Goal: Task Accomplishment & Management: Complete application form

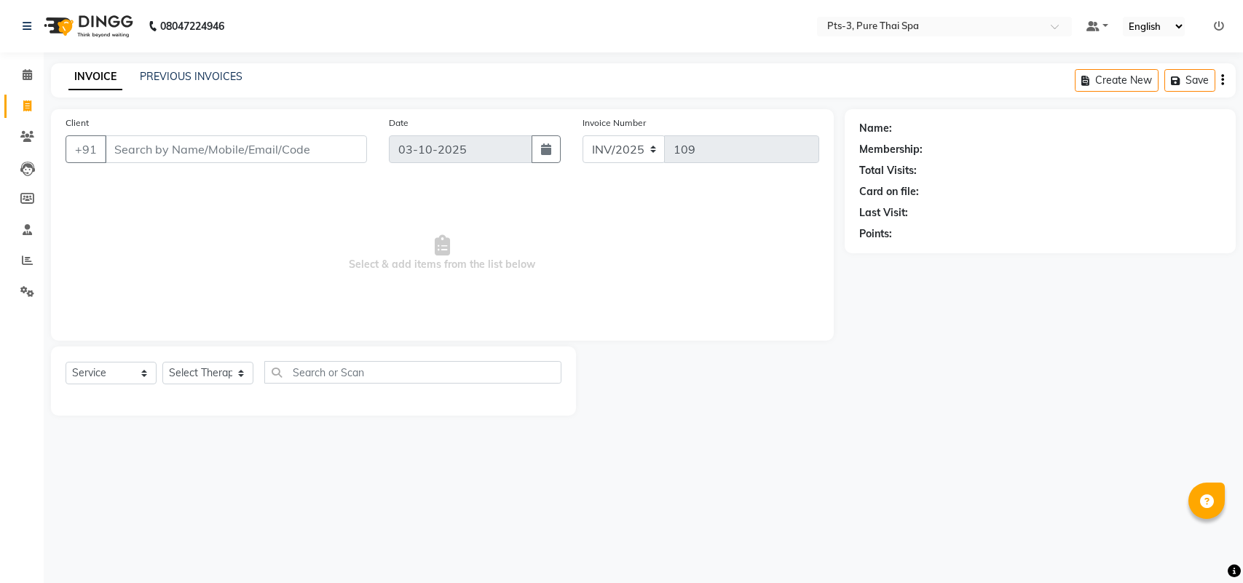
select select "service"
click at [122, 150] on input "Client" at bounding box center [236, 149] width 262 height 28
type input "9844132939"
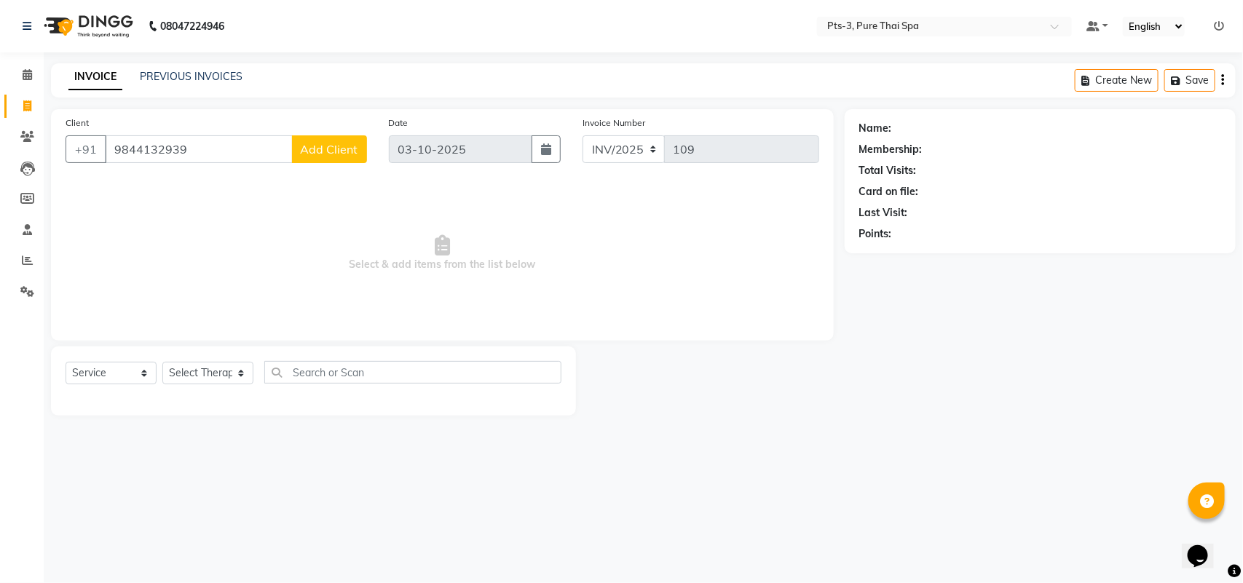
click at [317, 144] on span "Add Client" at bounding box center [330, 149] width 58 height 15
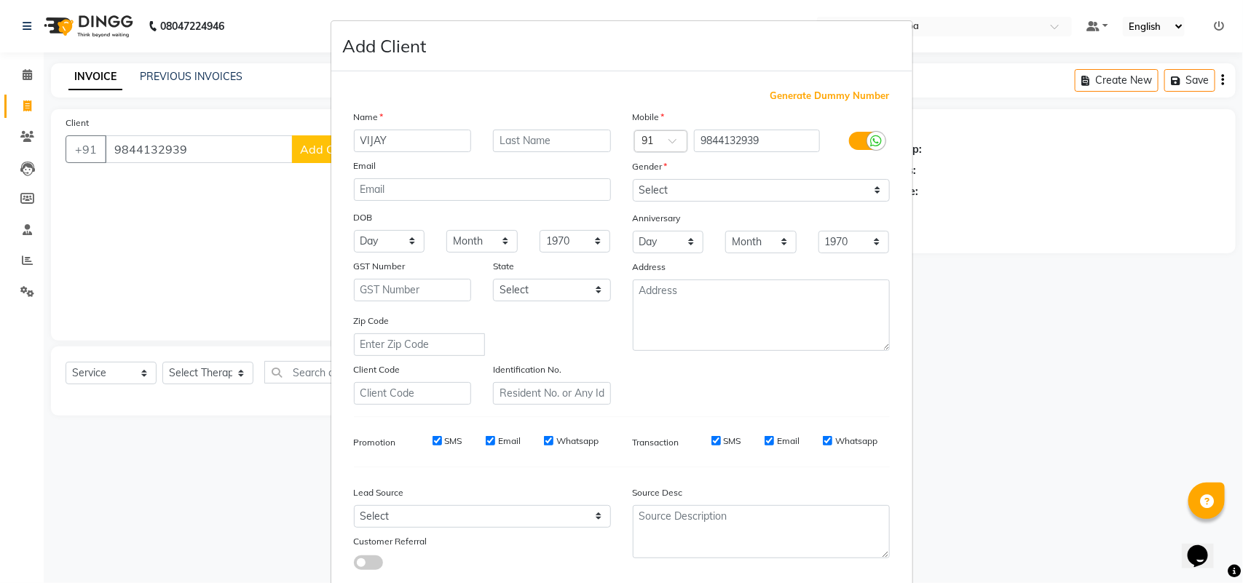
type input "VIJAY"
click at [751, 182] on select "Select [DEMOGRAPHIC_DATA] [DEMOGRAPHIC_DATA] Other Prefer Not To Say" at bounding box center [761, 190] width 257 height 23
select select "[DEMOGRAPHIC_DATA]"
click at [633, 179] on select "Select [DEMOGRAPHIC_DATA] [DEMOGRAPHIC_DATA] Other Prefer Not To Say" at bounding box center [761, 190] width 257 height 23
drag, startPoint x: 448, startPoint y: 437, endPoint x: 482, endPoint y: 434, distance: 33.6
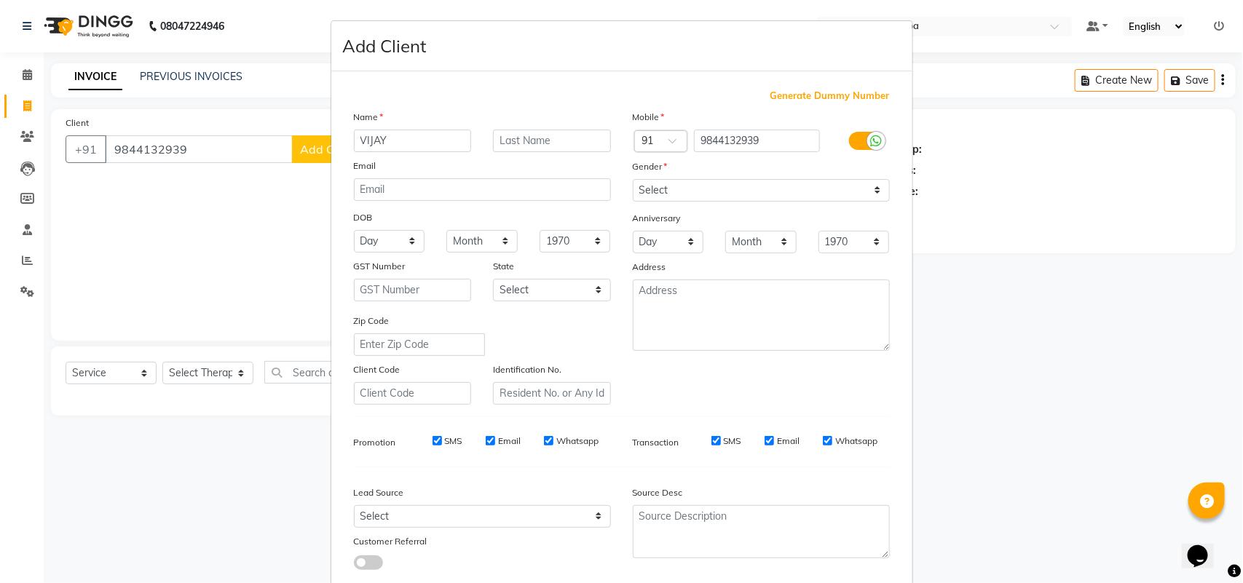
click at [450, 437] on label "SMS" at bounding box center [453, 441] width 17 height 13
click at [442, 437] on input "SMS" at bounding box center [436, 440] width 9 height 9
checkbox input "false"
click at [511, 435] on label "Email" at bounding box center [509, 441] width 23 height 13
click at [495, 436] on input "Email" at bounding box center [490, 440] width 9 height 9
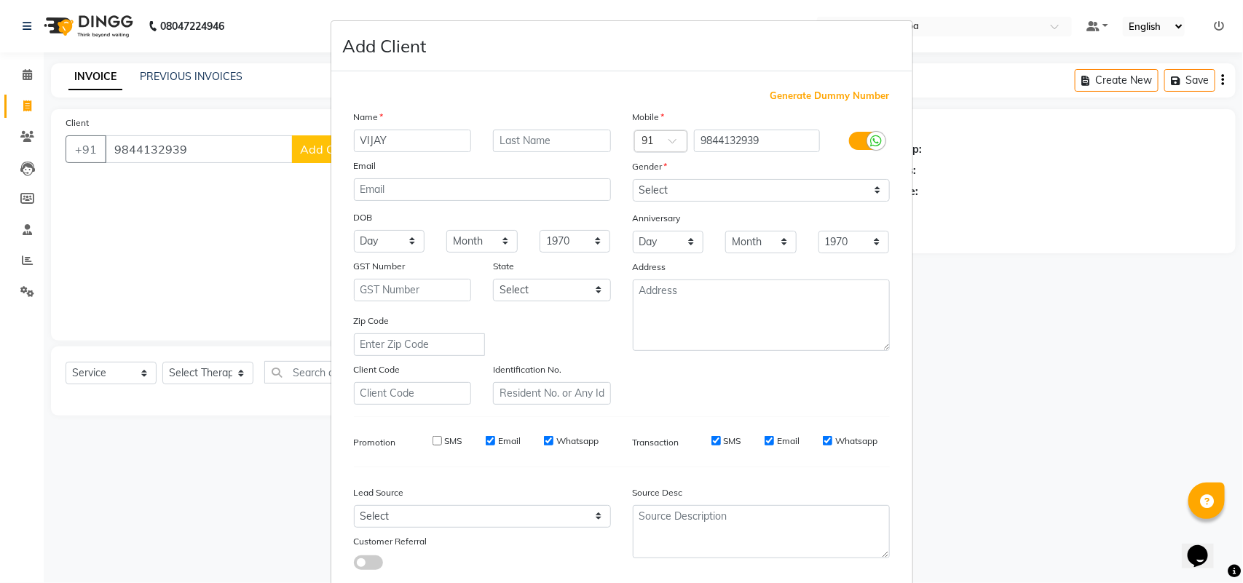
checkbox input "false"
click at [547, 435] on div "Whatsapp" at bounding box center [571, 441] width 55 height 13
click at [592, 439] on div "SMS Email Whatsapp" at bounding box center [505, 441] width 210 height 13
click at [574, 439] on label "Whatsapp" at bounding box center [577, 441] width 42 height 13
click at [553, 439] on input "Whatsapp" at bounding box center [548, 440] width 9 height 9
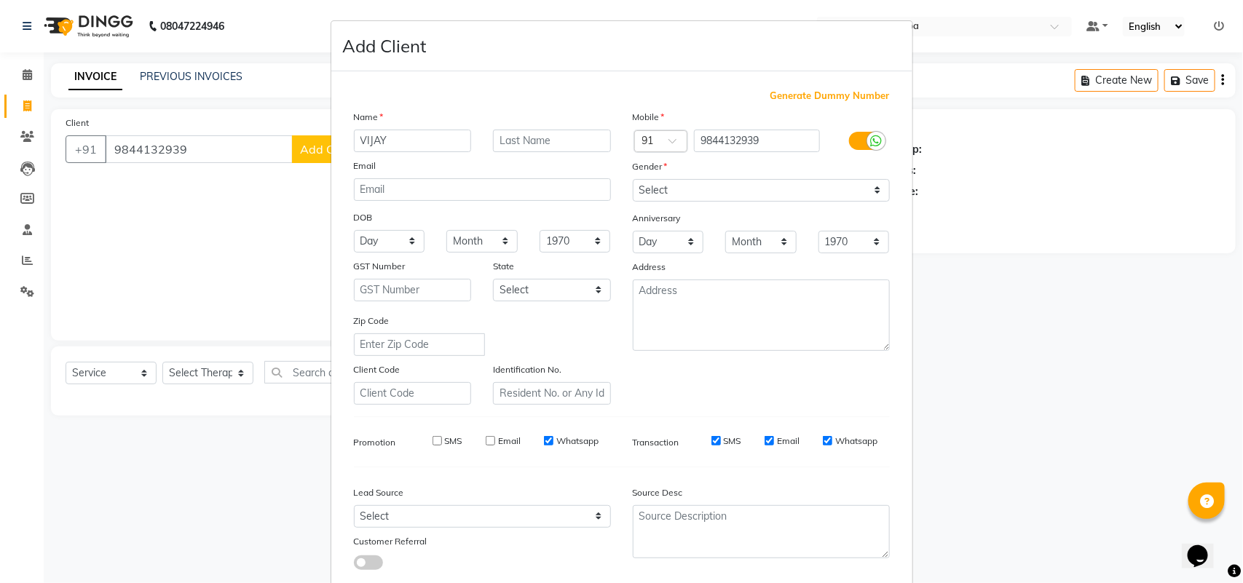
checkbox input "false"
click at [724, 437] on label "SMS" at bounding box center [732, 441] width 17 height 13
click at [721, 437] on input "SMS" at bounding box center [715, 440] width 9 height 9
checkbox input "false"
click at [777, 435] on label "Email" at bounding box center [788, 441] width 23 height 13
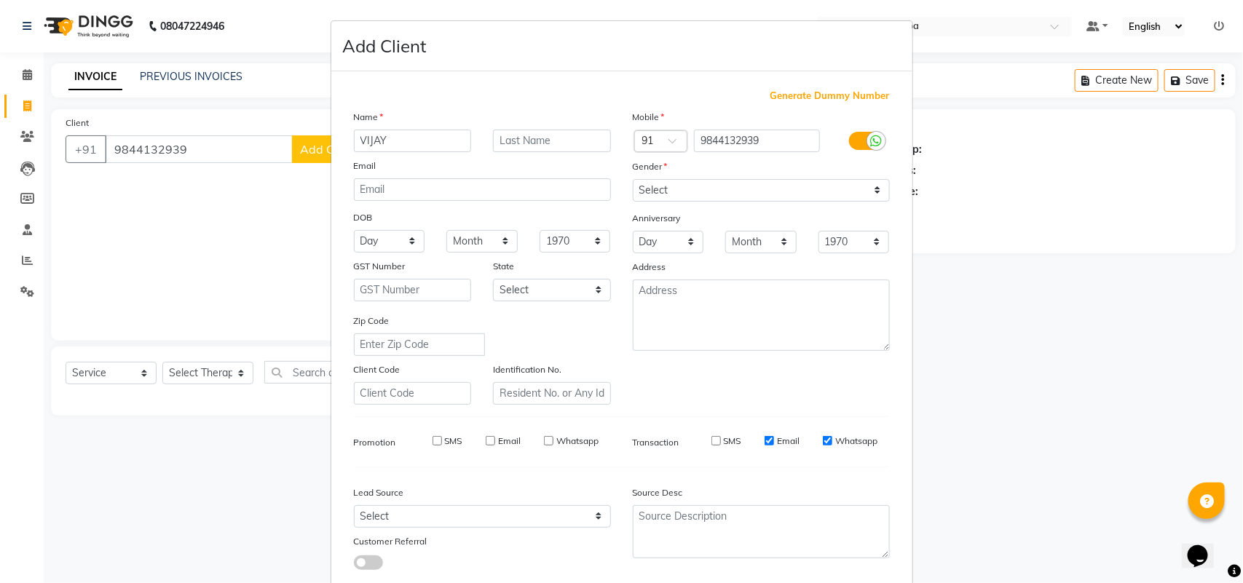
click at [774, 436] on input "Email" at bounding box center [768, 440] width 9 height 9
checkbox input "false"
click at [838, 438] on label "Whatsapp" at bounding box center [856, 441] width 42 height 13
click at [832, 438] on input "Whatsapp" at bounding box center [827, 440] width 9 height 9
checkbox input "false"
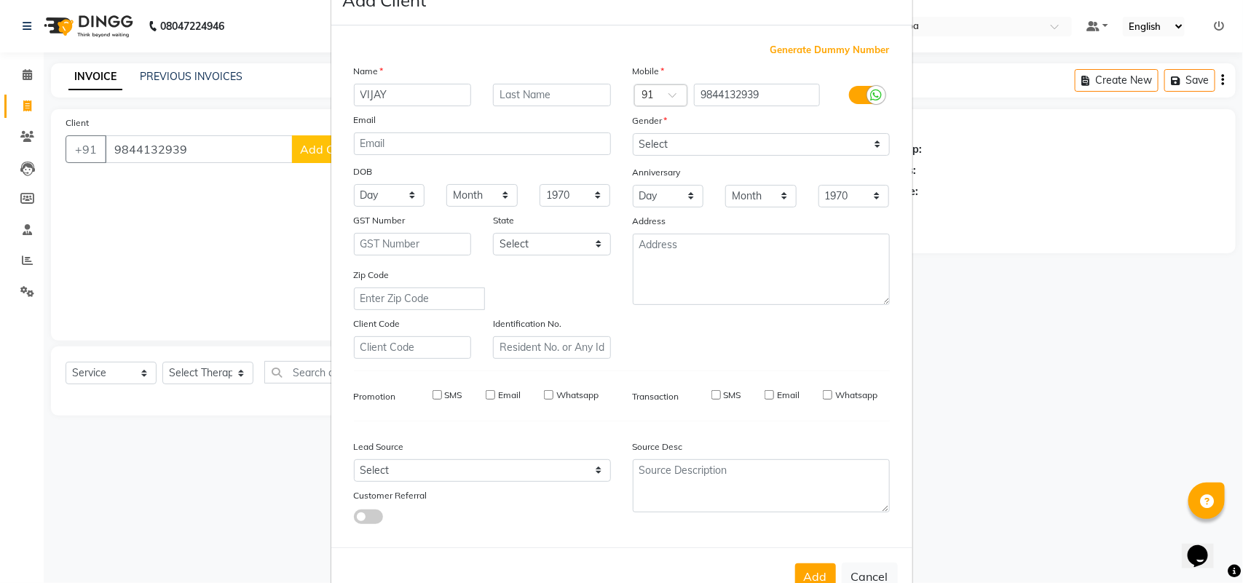
scroll to position [84, 0]
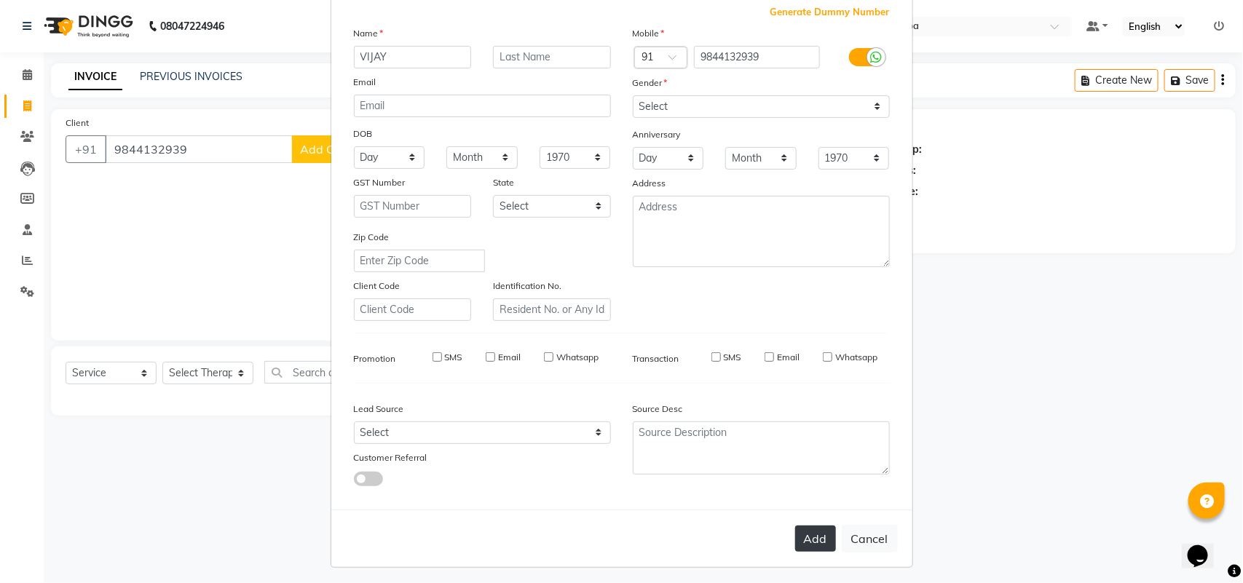
click at [810, 539] on button "Add" at bounding box center [815, 539] width 41 height 26
select select
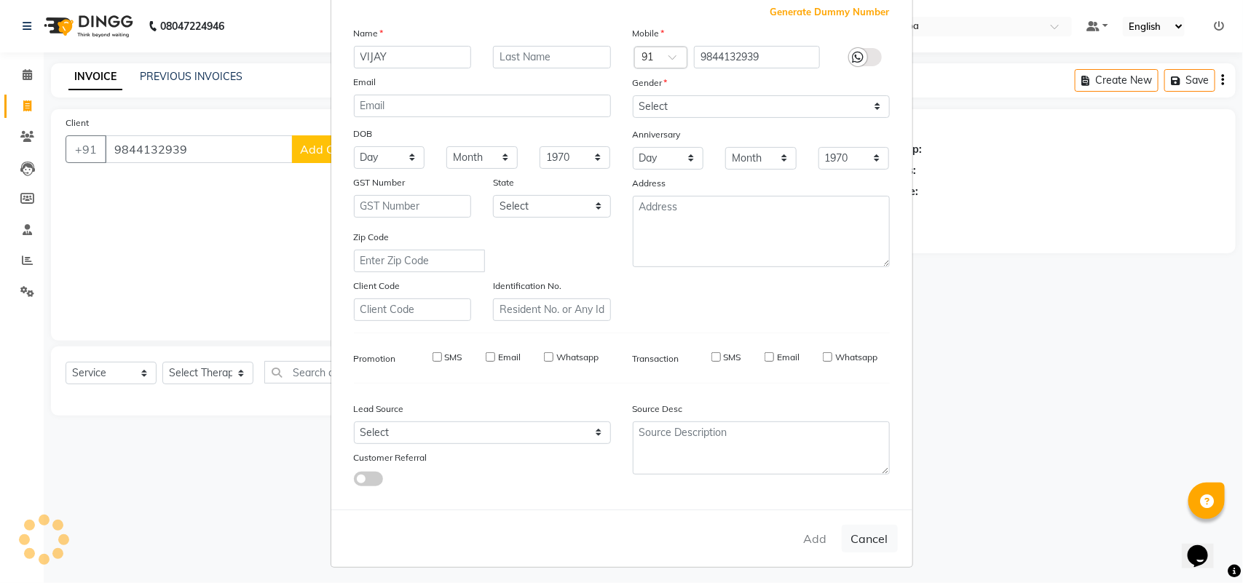
select select
checkbox input "false"
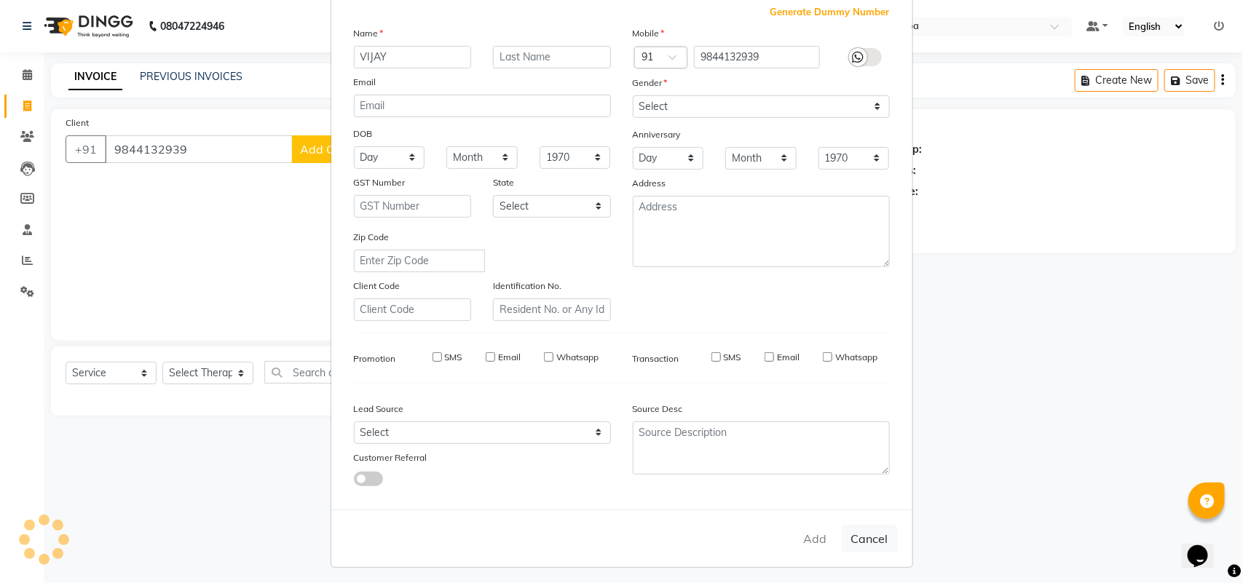
checkbox input "false"
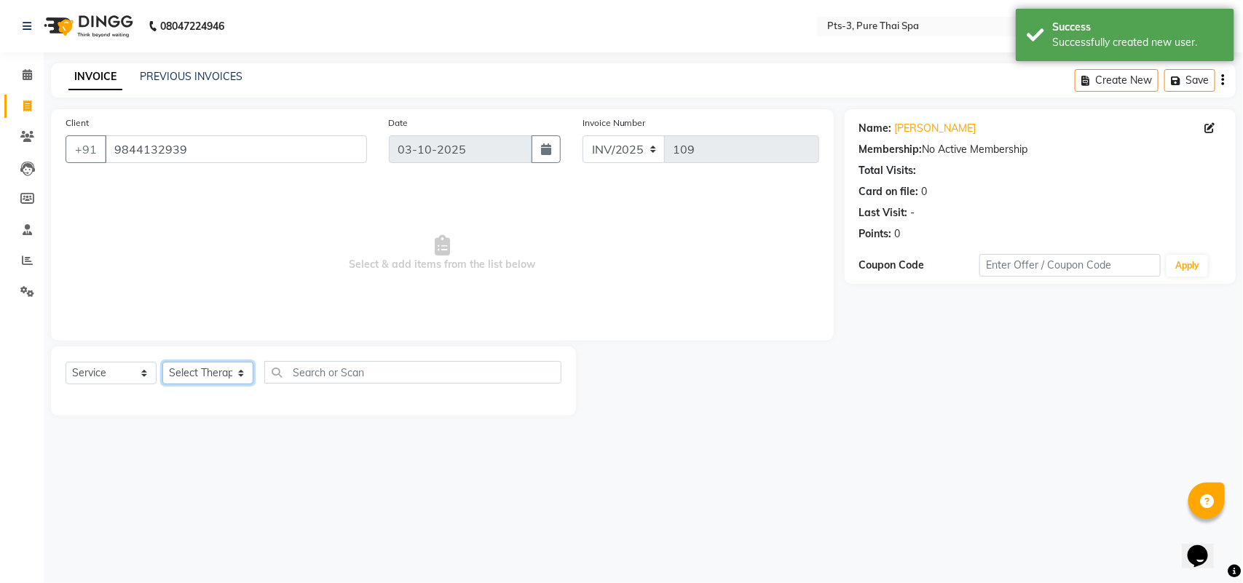
click at [186, 376] on select "Select Therapist [PERSON_NAME] AMMI ANYONE [PERSON_NAME] [PERSON_NAME] [PERSON_…" at bounding box center [207, 373] width 91 height 23
select select "51273"
click at [162, 362] on select "Select Therapist [PERSON_NAME] AMMI ANYONE [PERSON_NAME] [PERSON_NAME] [PERSON_…" at bounding box center [207, 373] width 91 height 23
click at [97, 376] on select "Select Service Product Membership Package Voucher Prepaid Gift Card" at bounding box center [111, 373] width 91 height 23
select select "package"
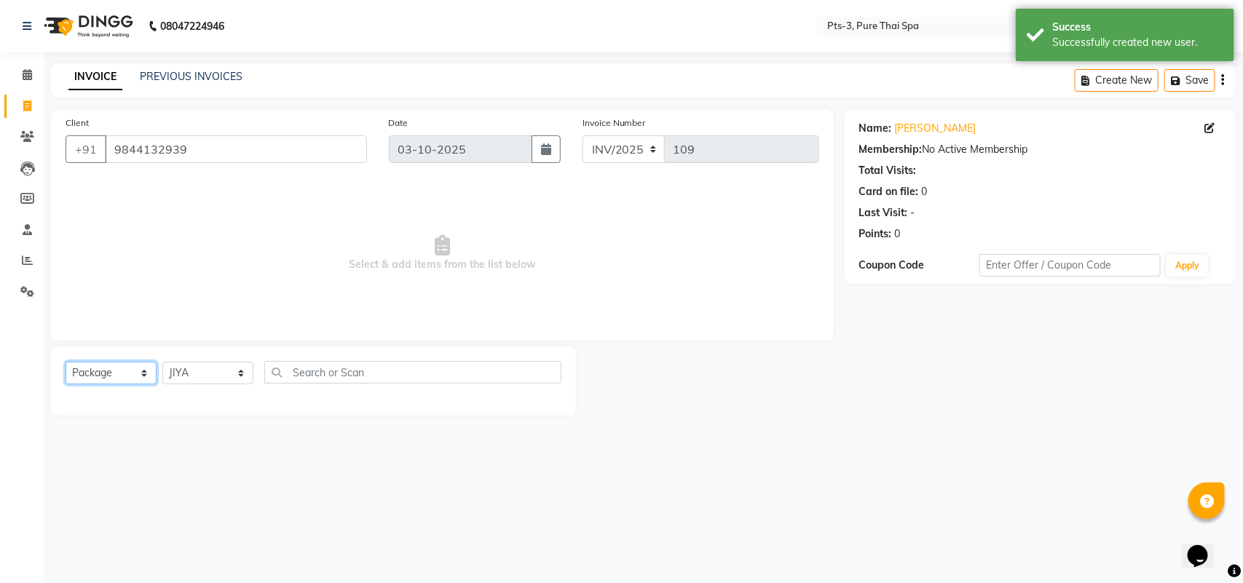
click at [66, 362] on select "Select Service Product Membership Package Voucher Prepaid Gift Card" at bounding box center [111, 373] width 91 height 23
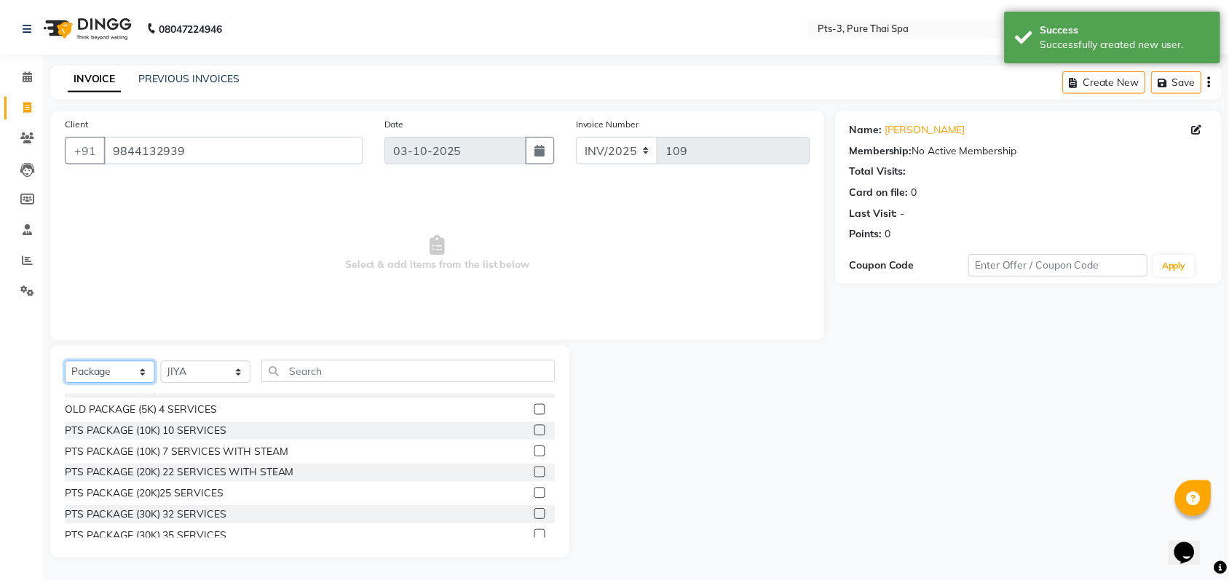
scroll to position [107, 0]
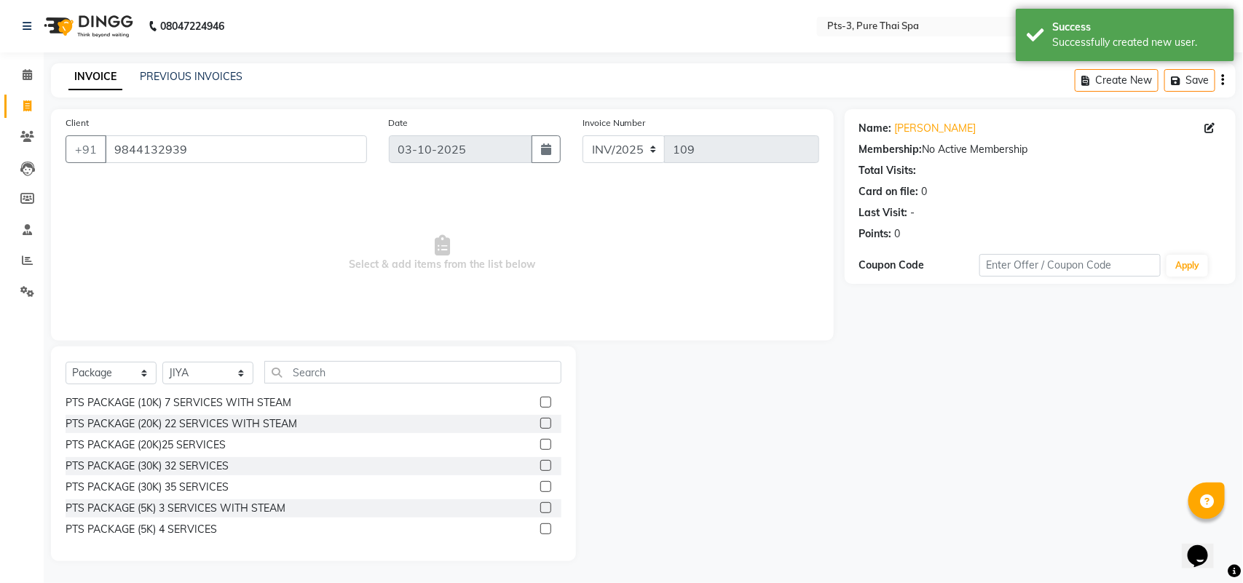
click at [540, 526] on div at bounding box center [550, 529] width 21 height 18
click at [540, 528] on label at bounding box center [545, 528] width 11 height 11
click at [540, 528] on input "checkbox" at bounding box center [544, 529] width 9 height 9
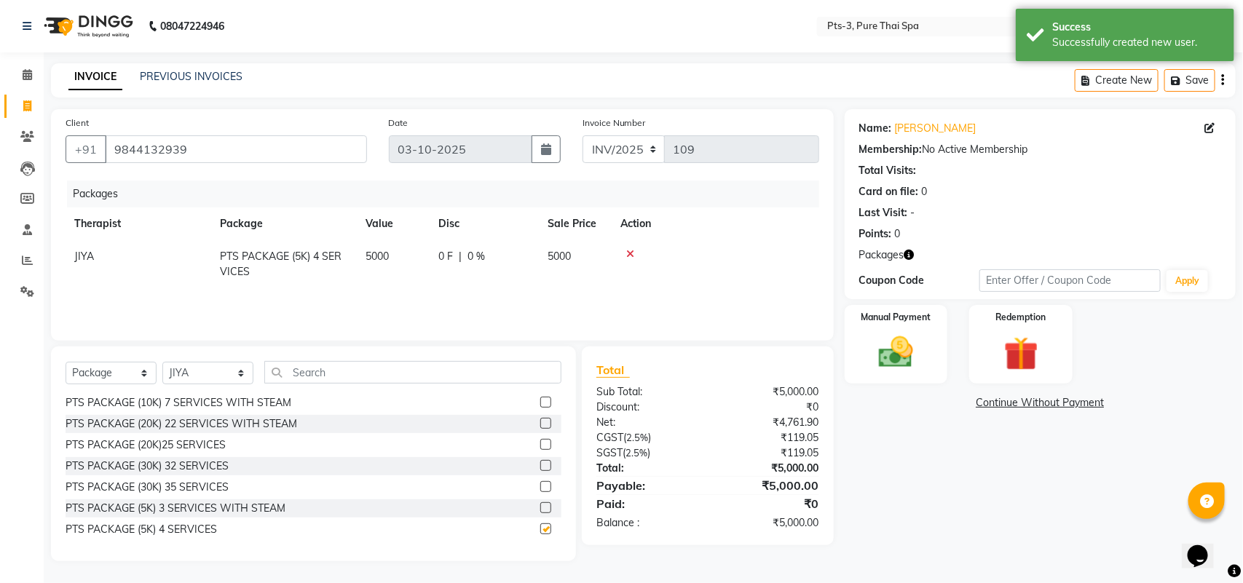
checkbox input "false"
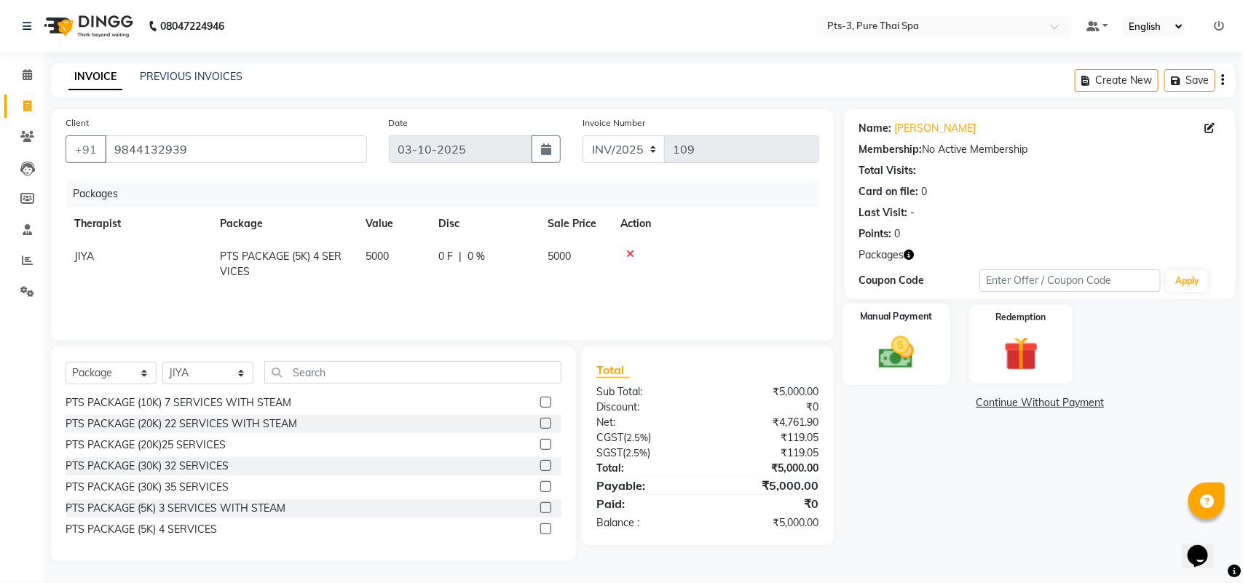
click at [896, 369] on img at bounding box center [896, 352] width 58 height 41
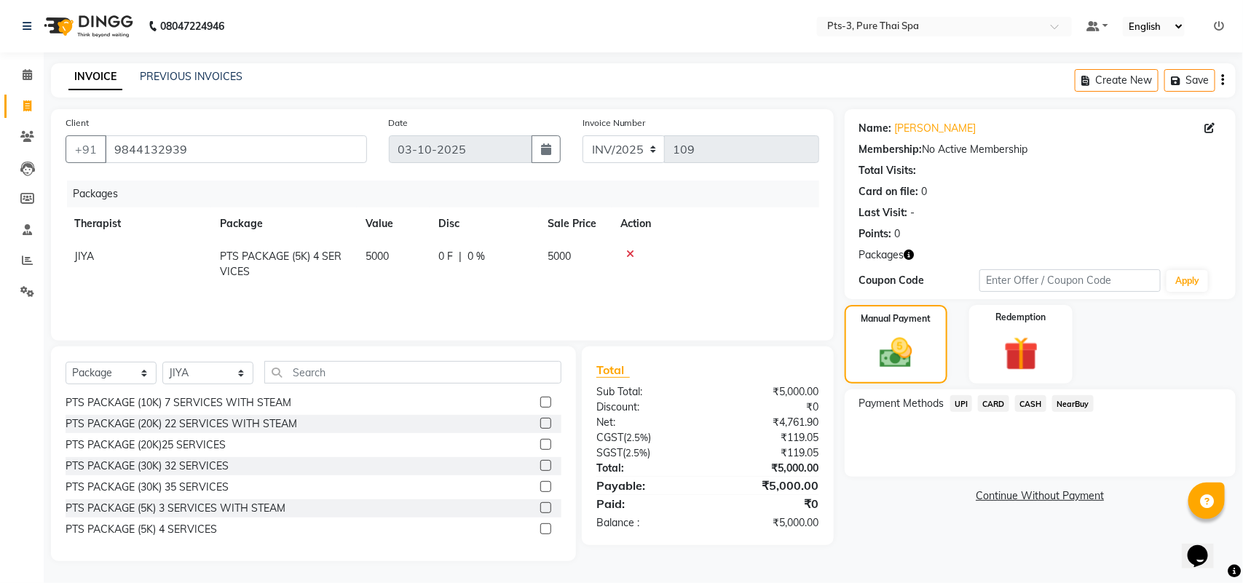
click at [992, 398] on span "CARD" at bounding box center [993, 403] width 31 height 17
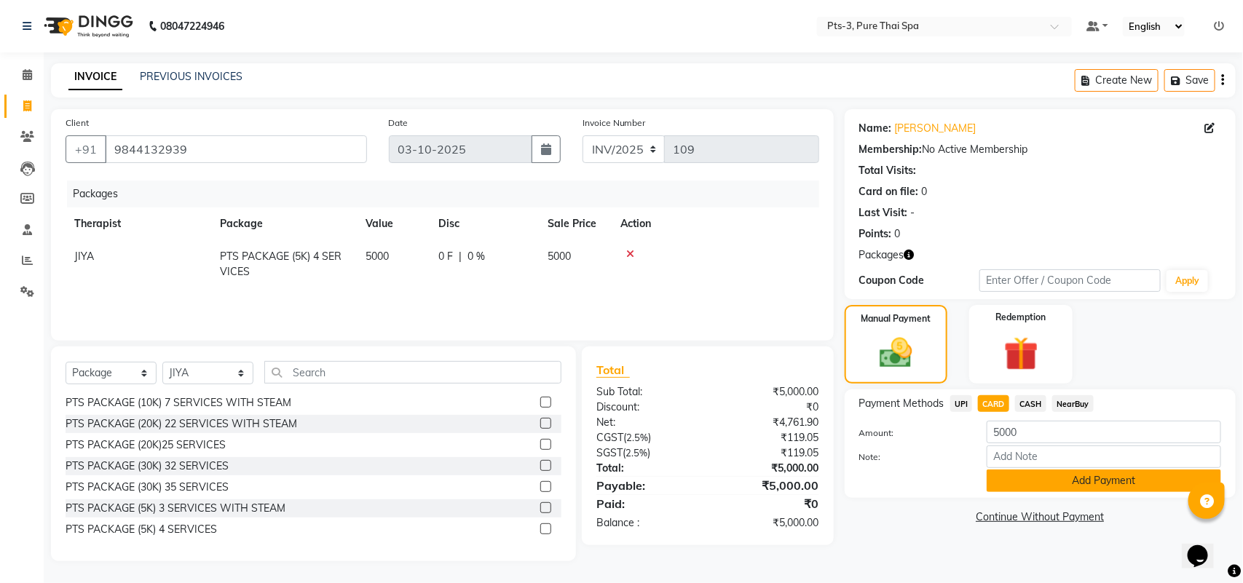
click at [1026, 475] on button "Add Payment" at bounding box center [1103, 480] width 234 height 23
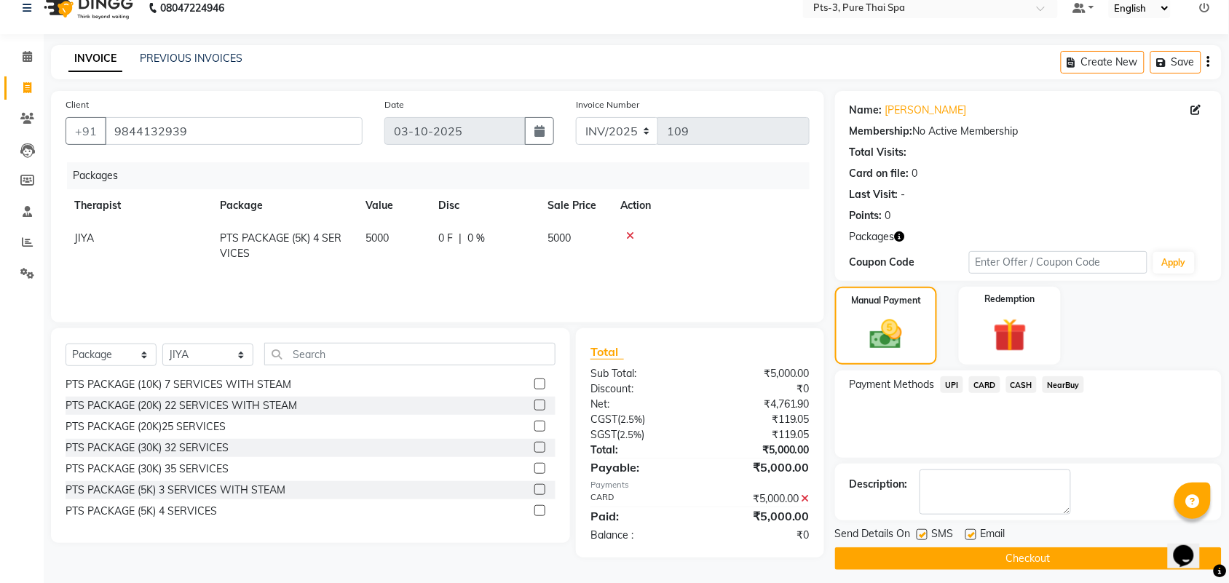
scroll to position [28, 0]
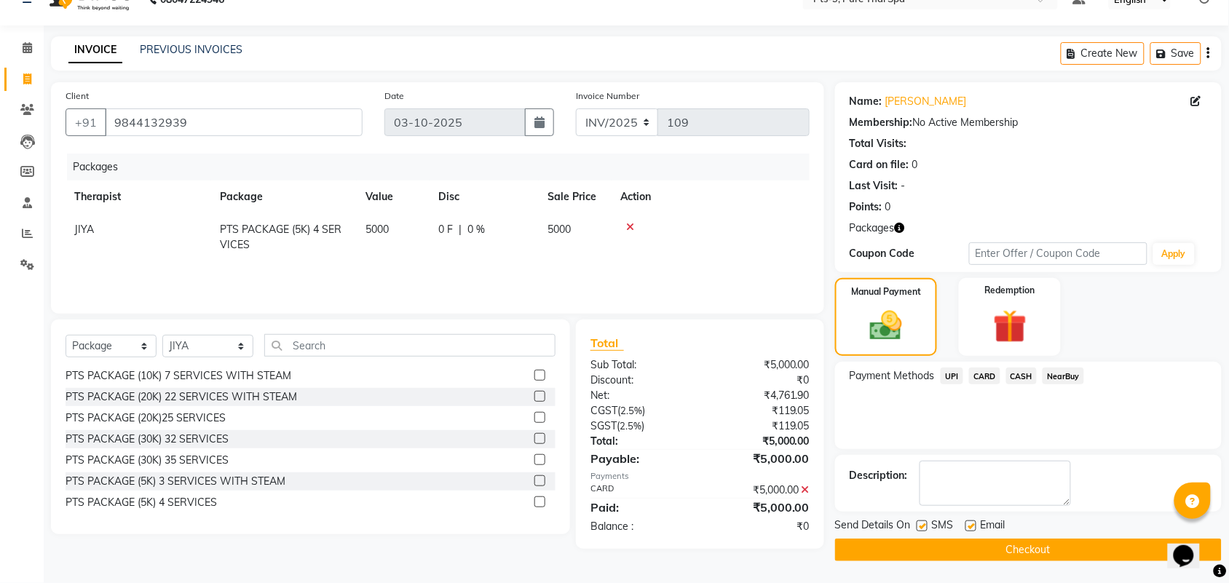
click at [923, 525] on label at bounding box center [921, 525] width 11 height 11
click at [923, 525] on input "checkbox" at bounding box center [920, 526] width 9 height 9
checkbox input "false"
click at [970, 526] on label at bounding box center [970, 525] width 11 height 11
click at [970, 526] on input "checkbox" at bounding box center [969, 526] width 9 height 9
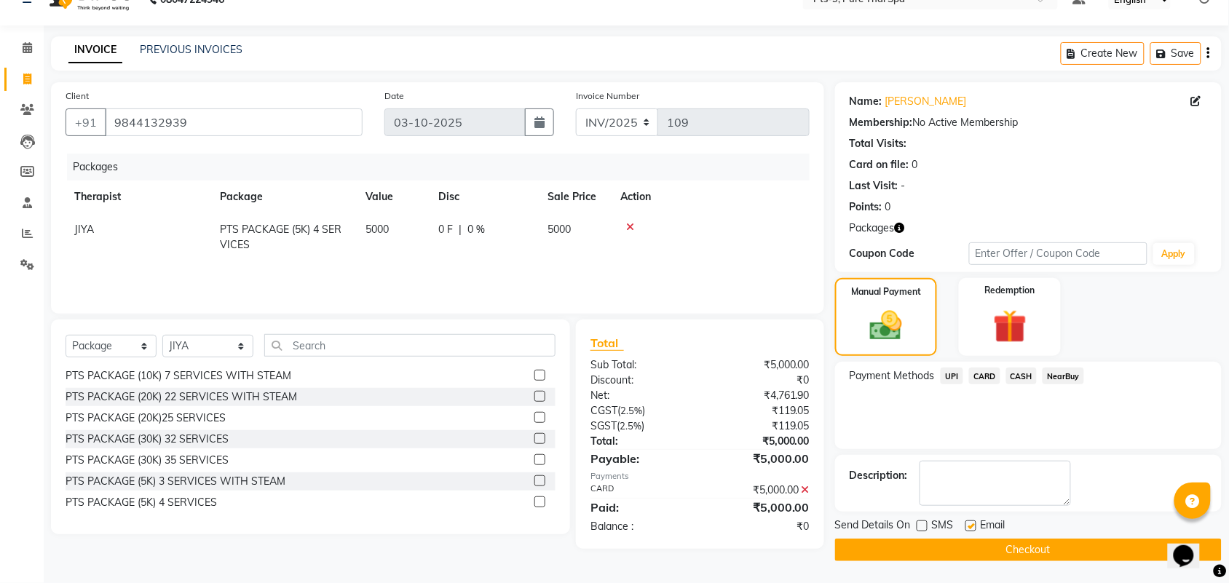
checkbox input "false"
click at [926, 528] on label at bounding box center [921, 525] width 11 height 11
click at [926, 528] on input "checkbox" at bounding box center [920, 526] width 9 height 9
checkbox input "true"
click at [968, 521] on label at bounding box center [970, 525] width 11 height 11
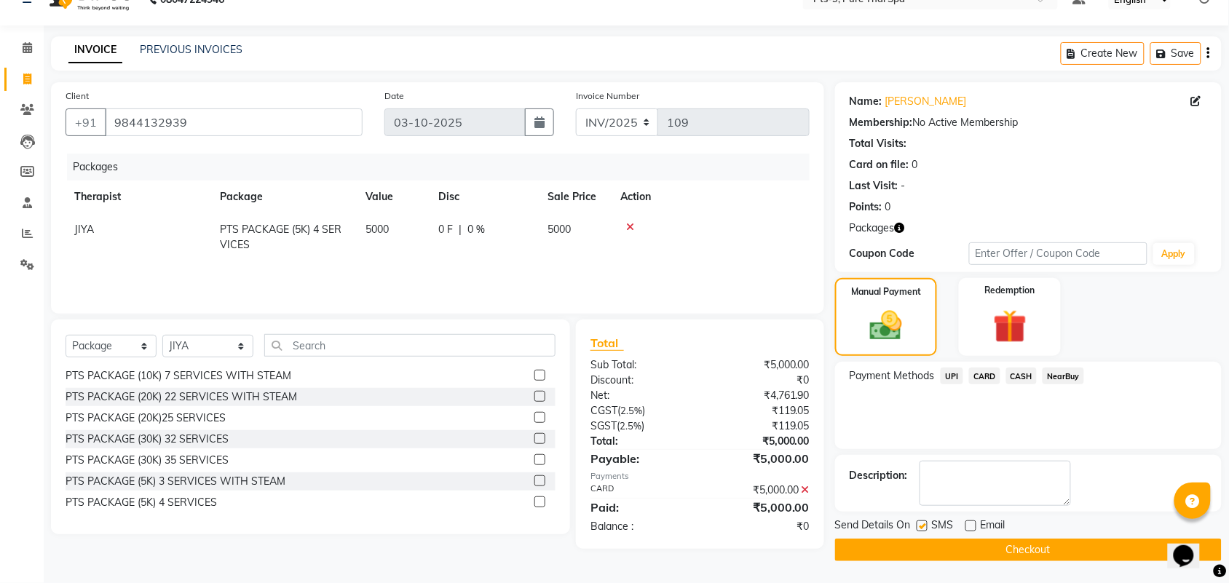
click at [968, 522] on input "checkbox" at bounding box center [969, 526] width 9 height 9
checkbox input "true"
click at [957, 471] on textarea at bounding box center [994, 483] width 151 height 45
type textarea "517"
click at [956, 550] on button "Checkout" at bounding box center [1028, 550] width 387 height 23
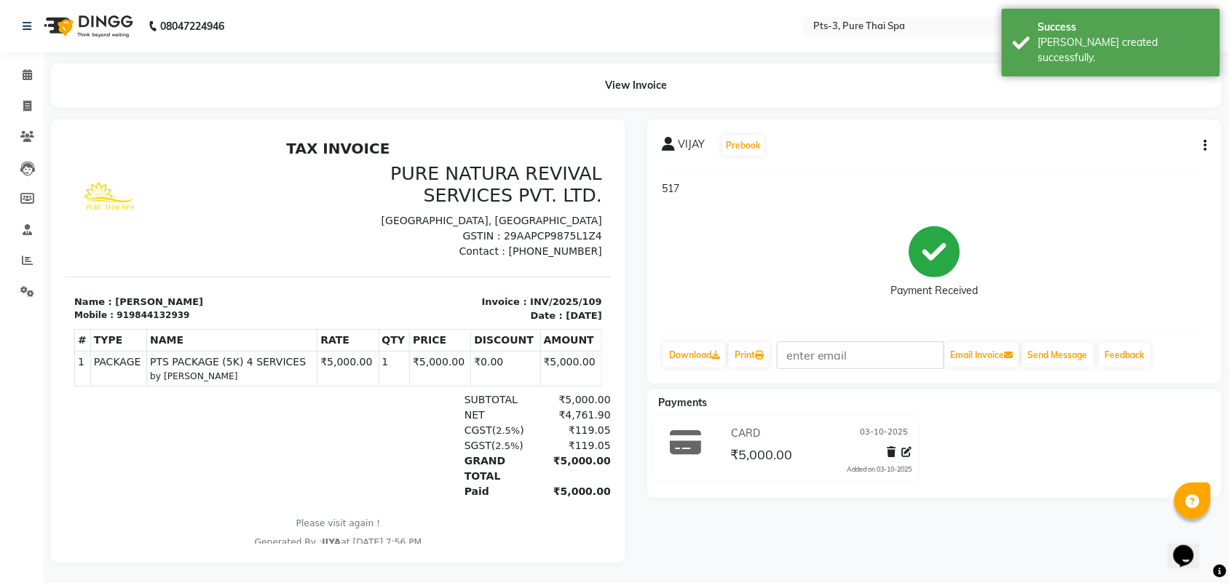
click at [138, 311] on div "919844132939" at bounding box center [152, 314] width 73 height 13
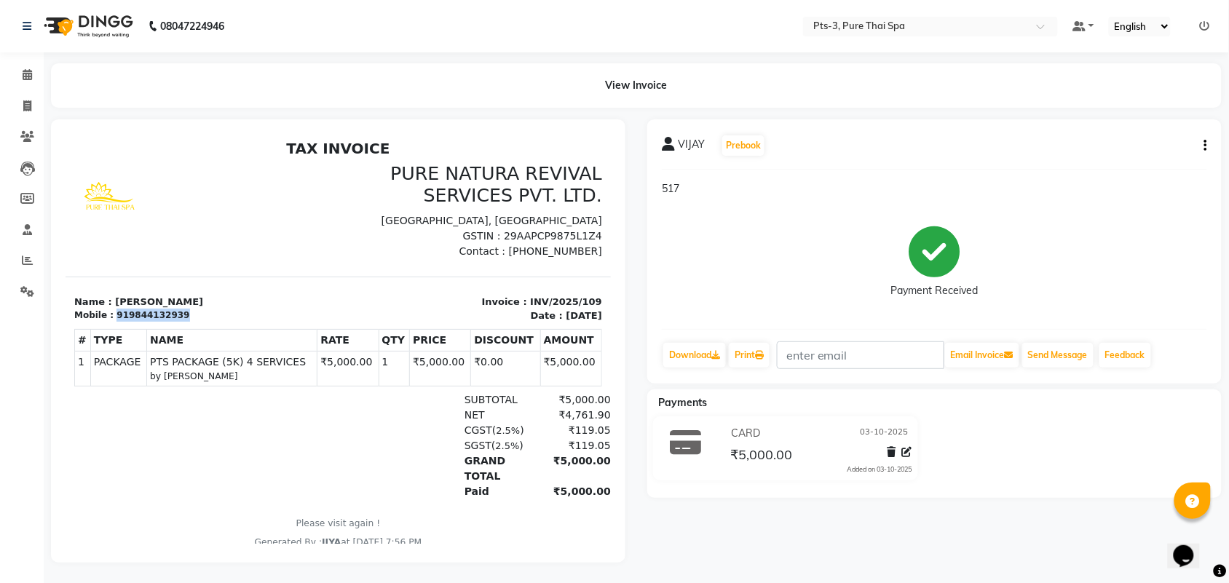
copy div "919844132939"
click at [26, 103] on icon at bounding box center [27, 105] width 8 height 11
select select "service"
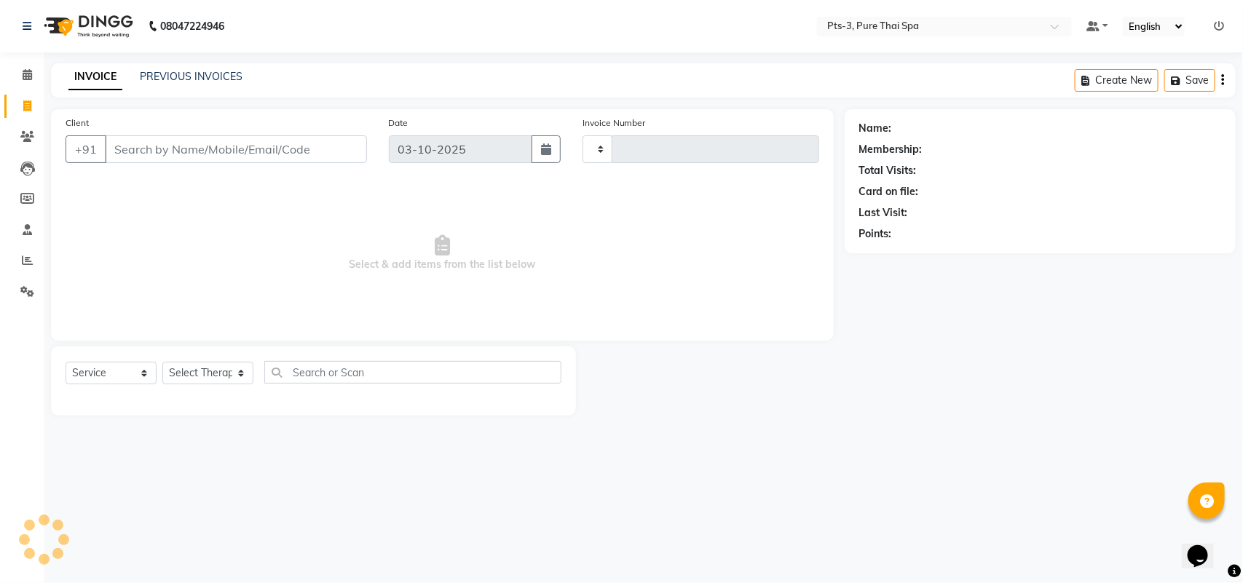
type input "110"
select select "9047"
type input "919844132939"
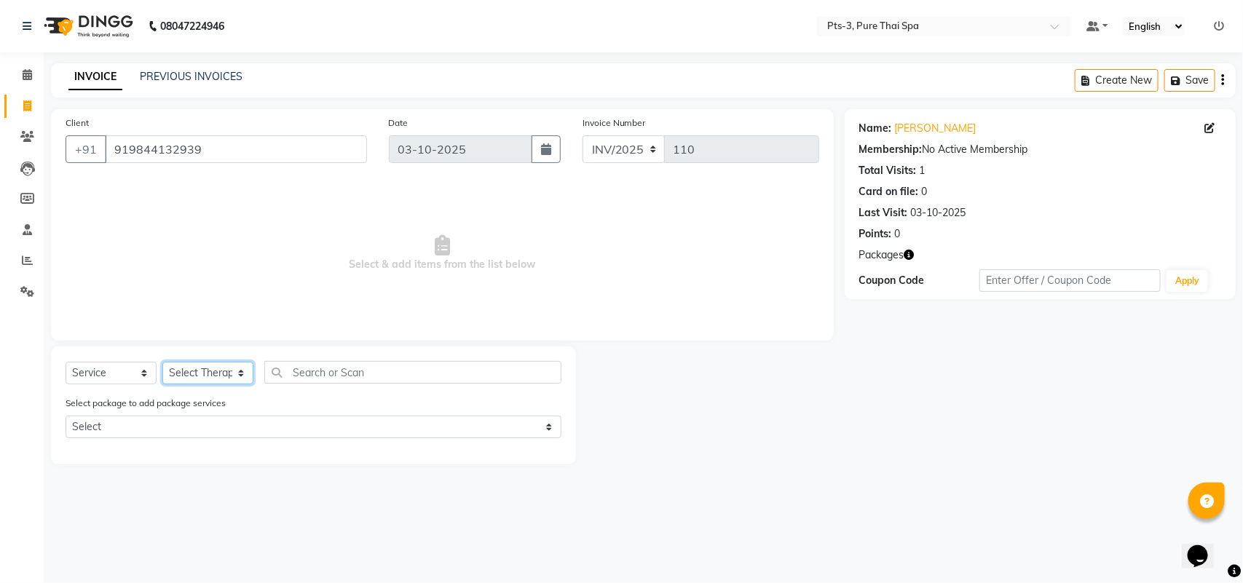
click at [204, 373] on select "Select Therapist [PERSON_NAME] AMMI ANYONE [PERSON_NAME] [PERSON_NAME] [PERSON_…" at bounding box center [207, 373] width 91 height 23
select select "73951"
click at [162, 362] on select "Select Therapist [PERSON_NAME] AMMI ANYONE [PERSON_NAME] [PERSON_NAME] [PERSON_…" at bounding box center [207, 373] width 91 height 23
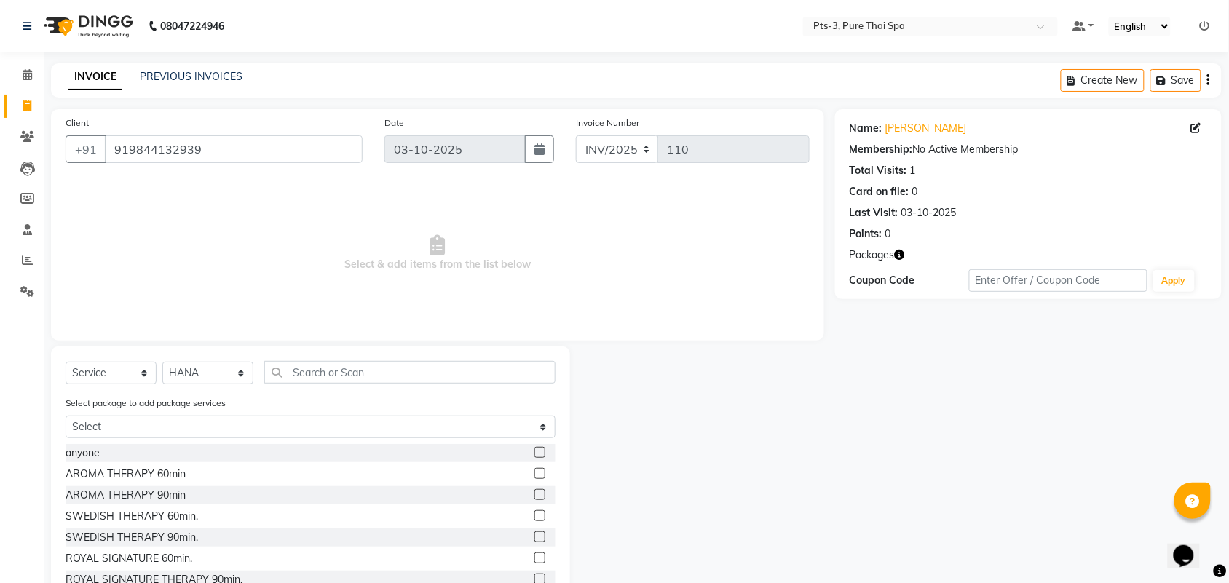
drag, startPoint x: 522, startPoint y: 471, endPoint x: 551, endPoint y: 453, distance: 34.0
click at [534, 469] on label at bounding box center [539, 473] width 11 height 11
click at [534, 469] on input "checkbox" at bounding box center [538, 473] width 9 height 9
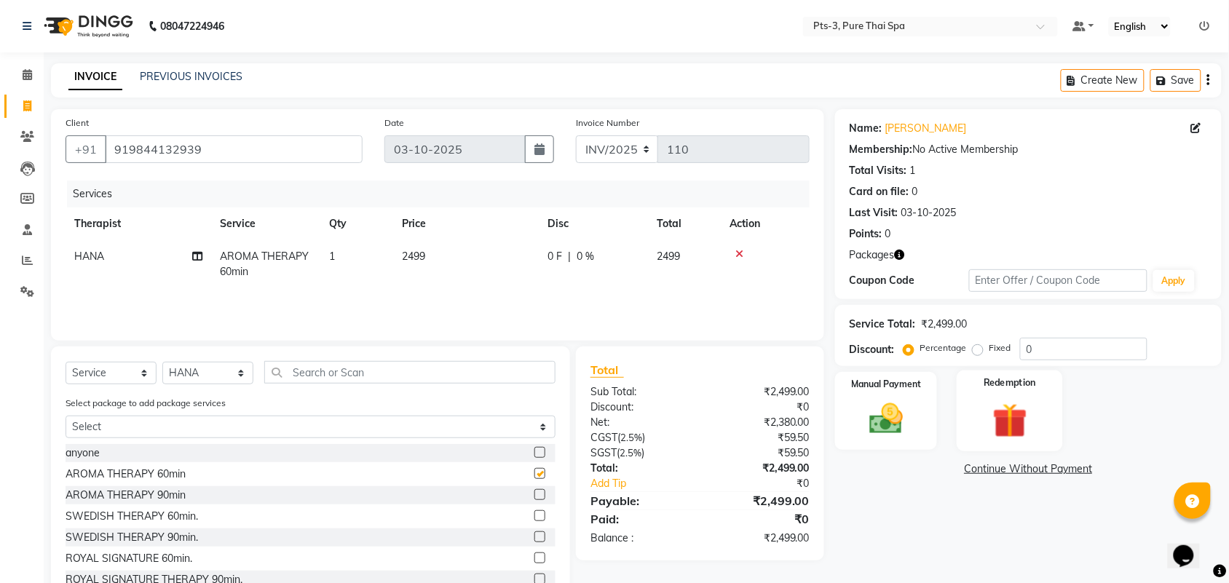
checkbox input "false"
click at [1031, 419] on img at bounding box center [1009, 421] width 57 height 44
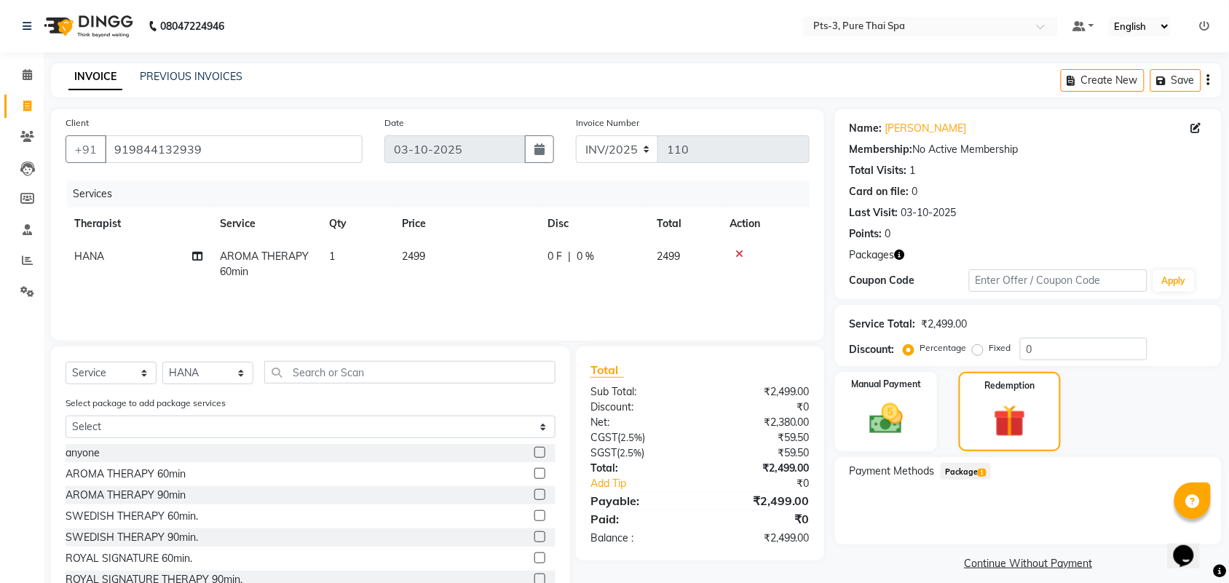
click at [983, 469] on span "1" at bounding box center [982, 473] width 8 height 9
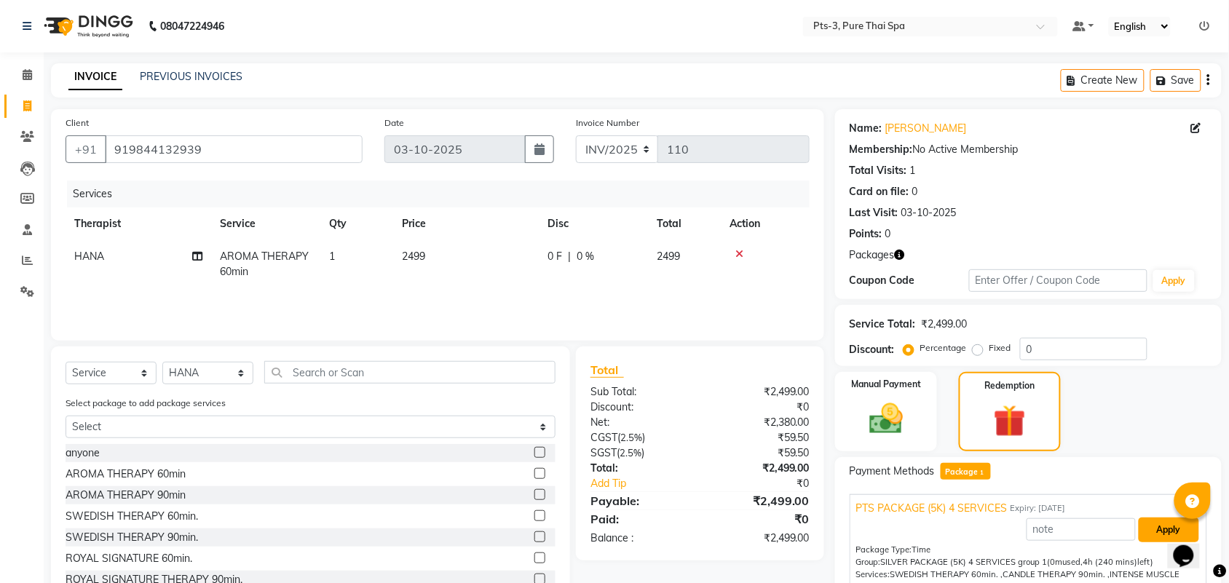
click at [1156, 525] on button "Apply" at bounding box center [1168, 530] width 60 height 25
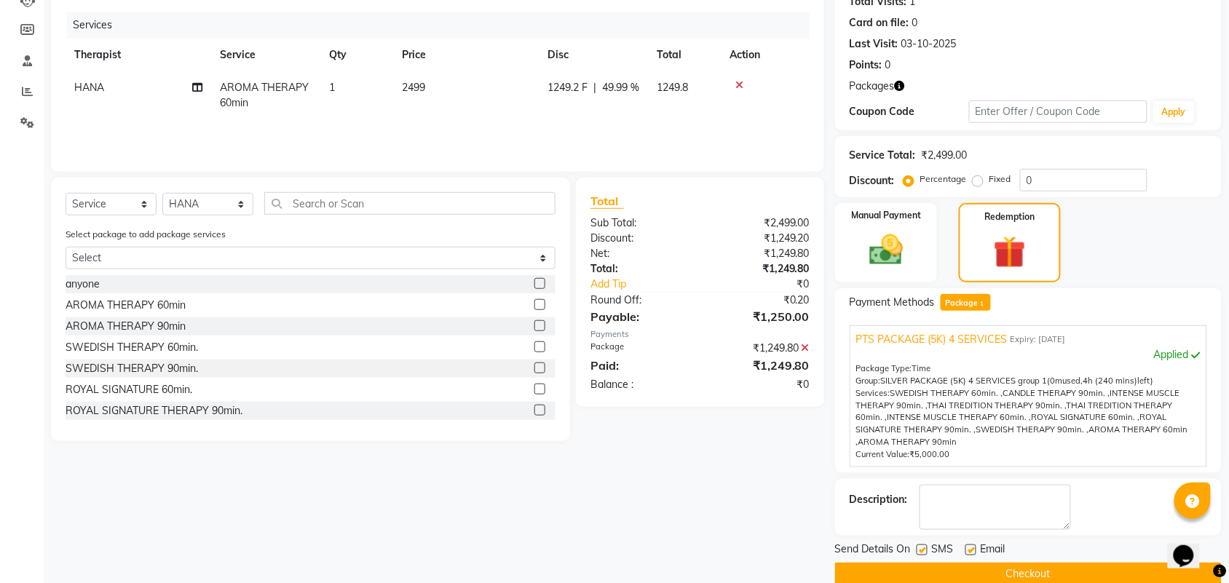
scroll to position [193, 0]
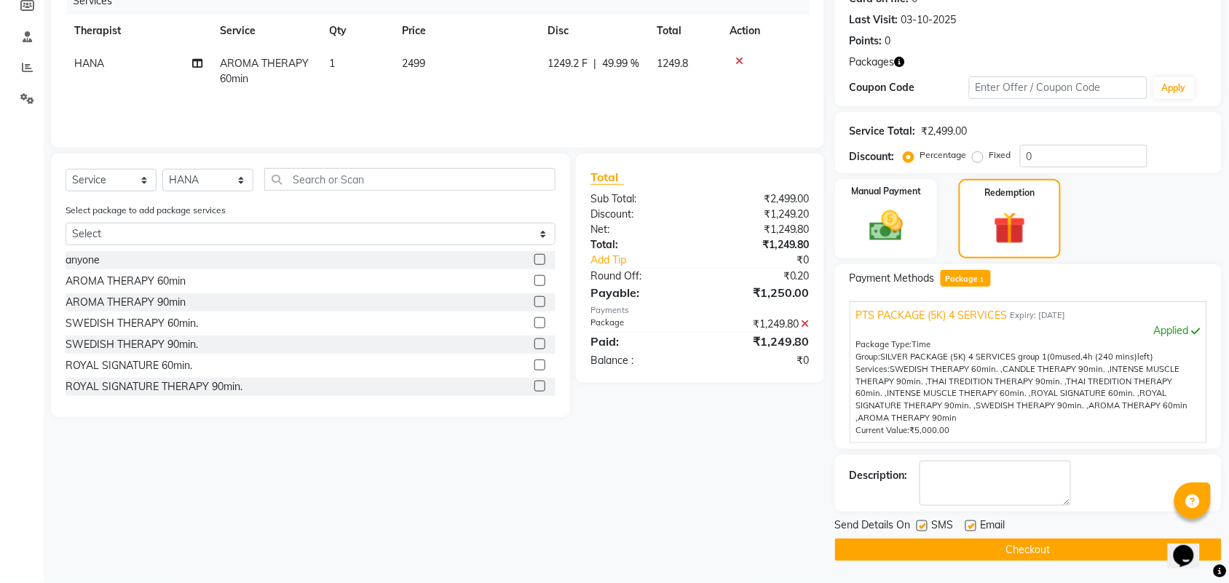
click at [925, 524] on label at bounding box center [921, 525] width 11 height 11
click at [925, 524] on input "checkbox" at bounding box center [920, 526] width 9 height 9
checkbox input "false"
click at [973, 520] on label at bounding box center [970, 525] width 11 height 11
click at [973, 522] on input "checkbox" at bounding box center [969, 526] width 9 height 9
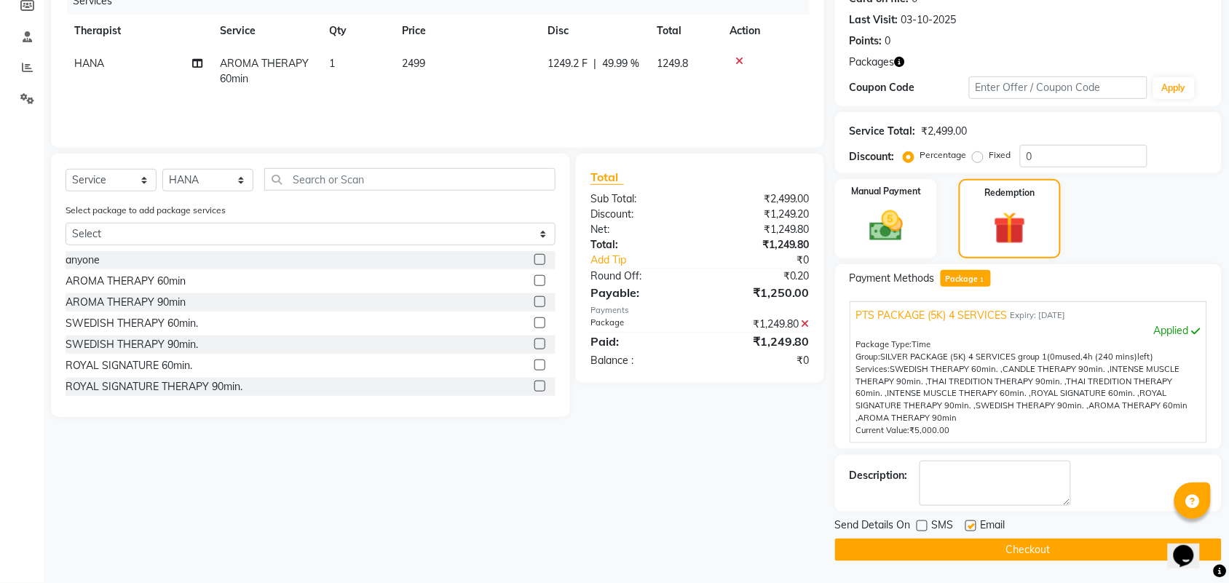
checkbox input "false"
click at [962, 502] on textarea at bounding box center [994, 483] width 151 height 45
type textarea "517"
click at [915, 546] on button "Checkout" at bounding box center [1028, 550] width 387 height 23
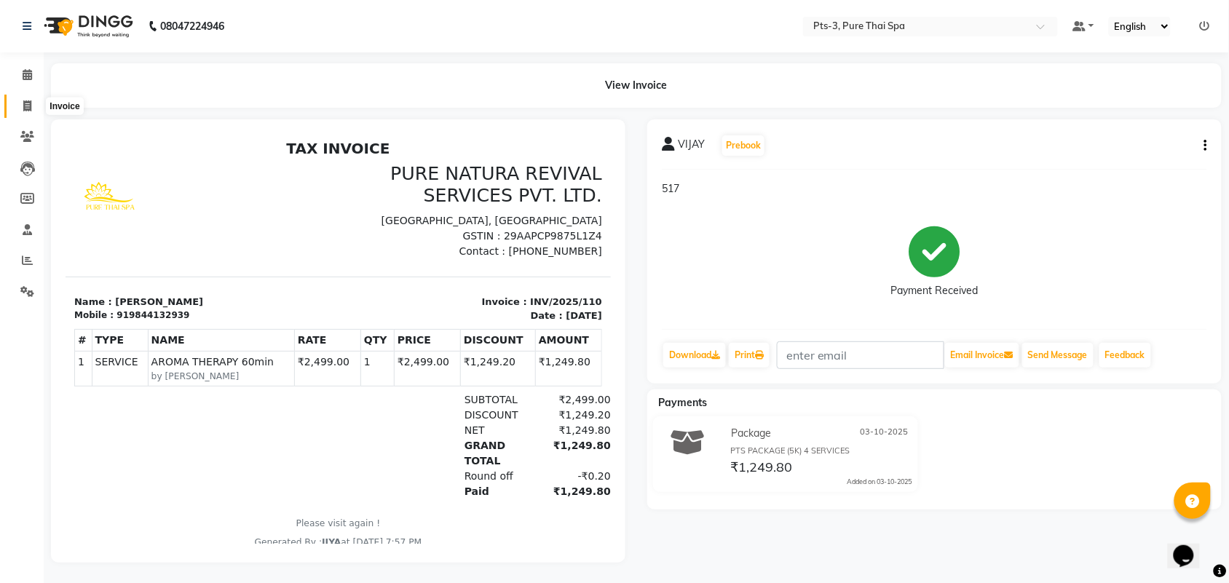
click at [29, 100] on icon at bounding box center [27, 105] width 8 height 11
select select "service"
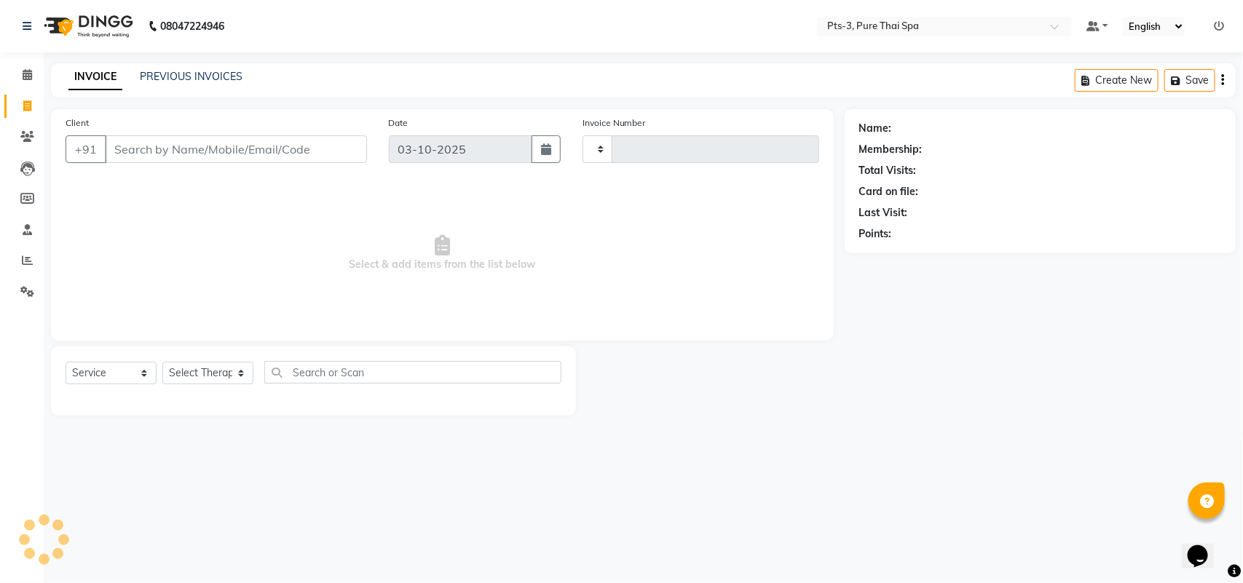
type input "111"
select select "9047"
click at [195, 71] on link "PREVIOUS INVOICES" at bounding box center [191, 76] width 103 height 13
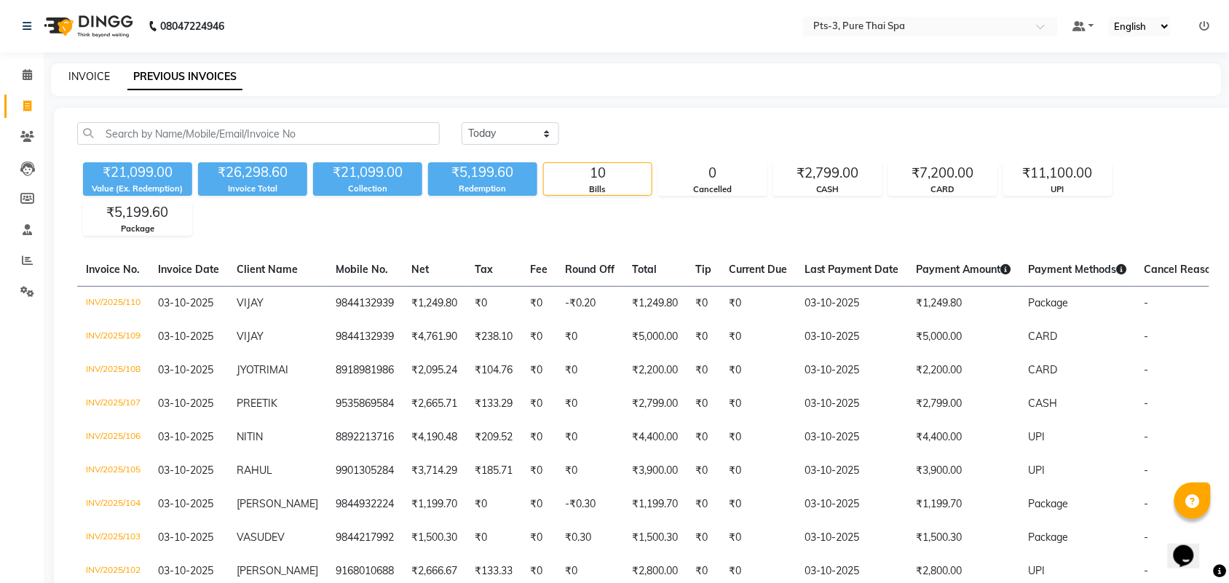
click at [102, 75] on link "INVOICE" at bounding box center [88, 76] width 41 height 13
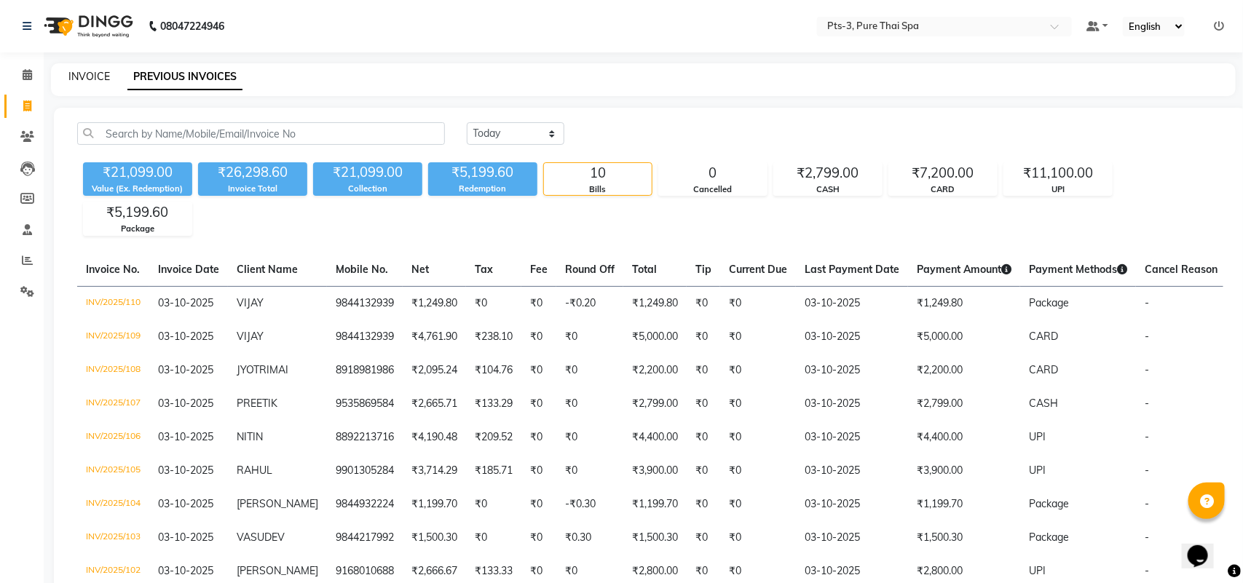
select select "service"
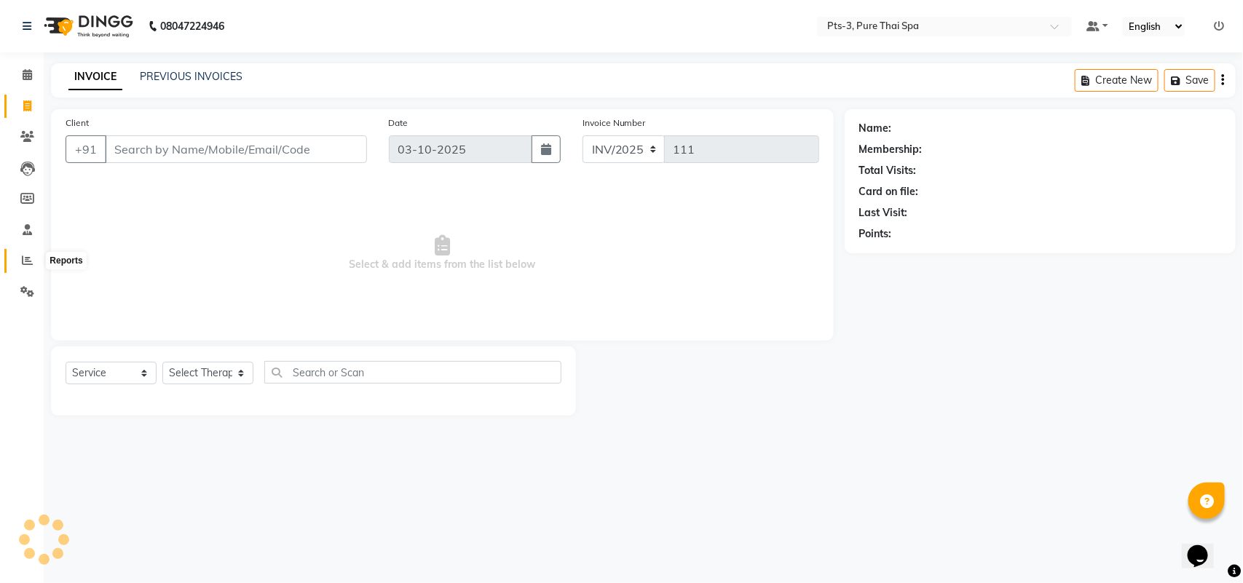
click at [23, 263] on icon at bounding box center [27, 260] width 11 height 11
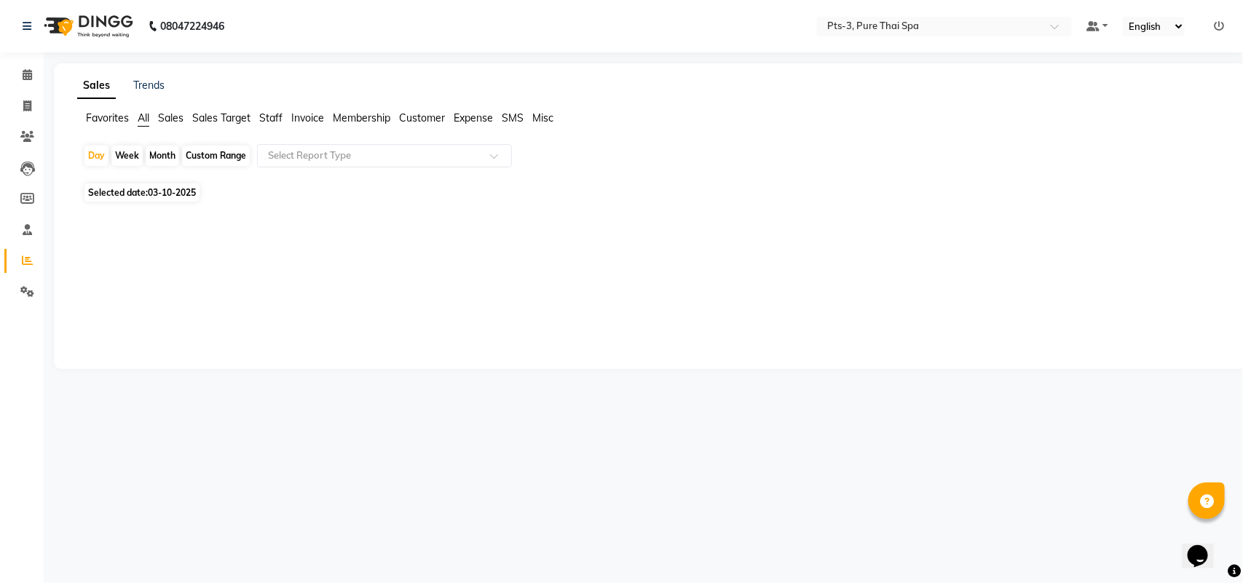
click at [167, 155] on div "Month" at bounding box center [162, 156] width 33 height 20
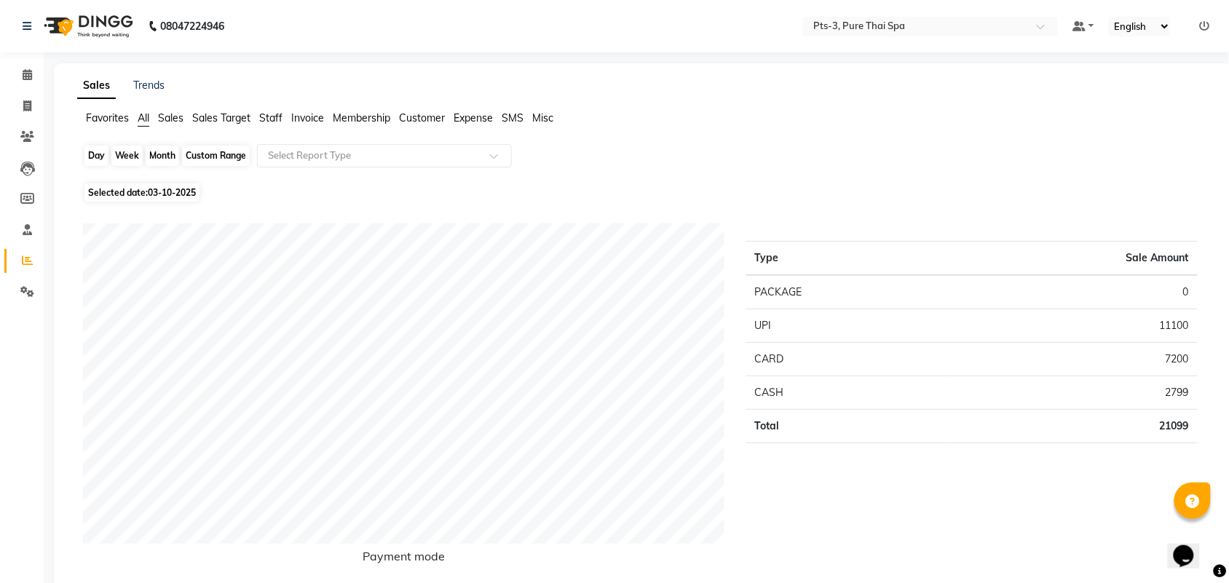
click at [165, 148] on div "Month" at bounding box center [162, 156] width 33 height 20
select select "10"
select select "2025"
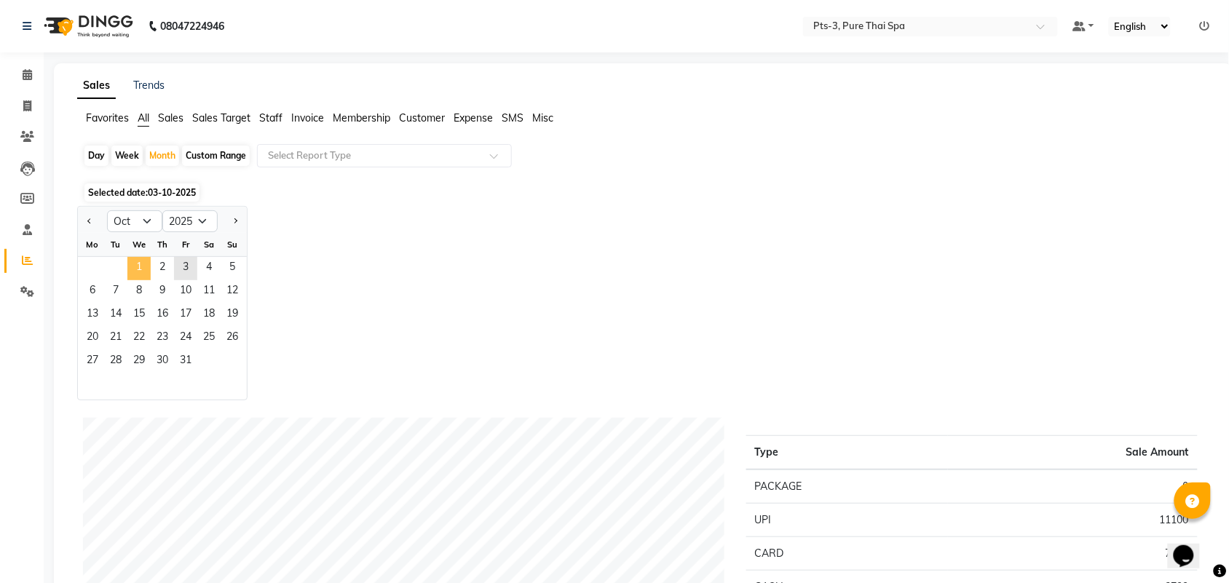
click at [132, 274] on span "1" at bounding box center [138, 268] width 23 height 23
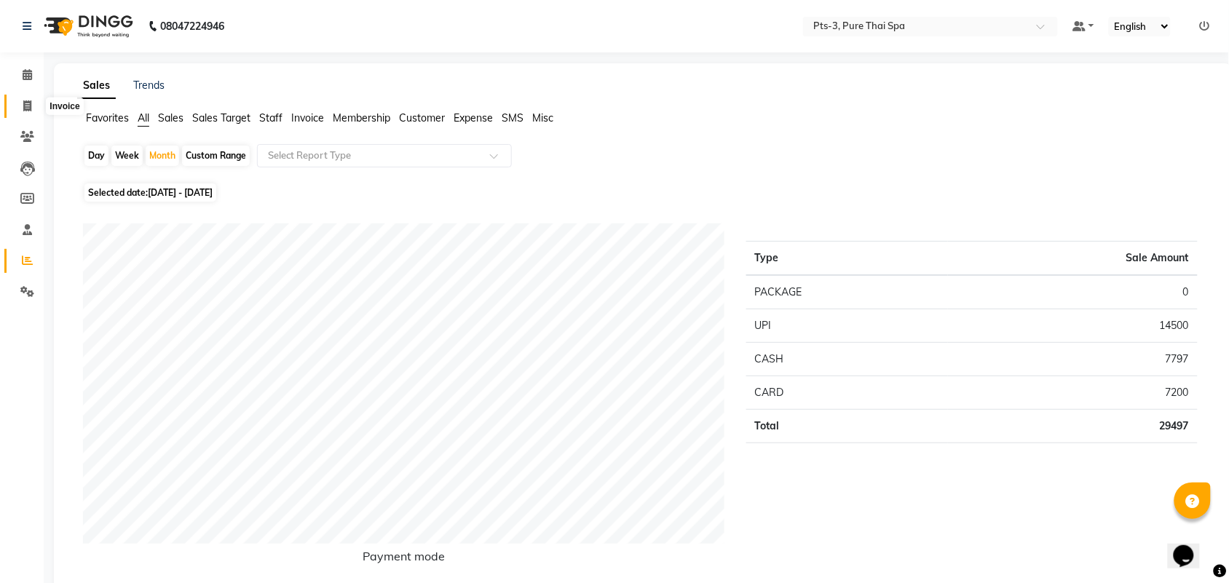
click at [19, 104] on span at bounding box center [27, 106] width 25 height 17
select select "service"
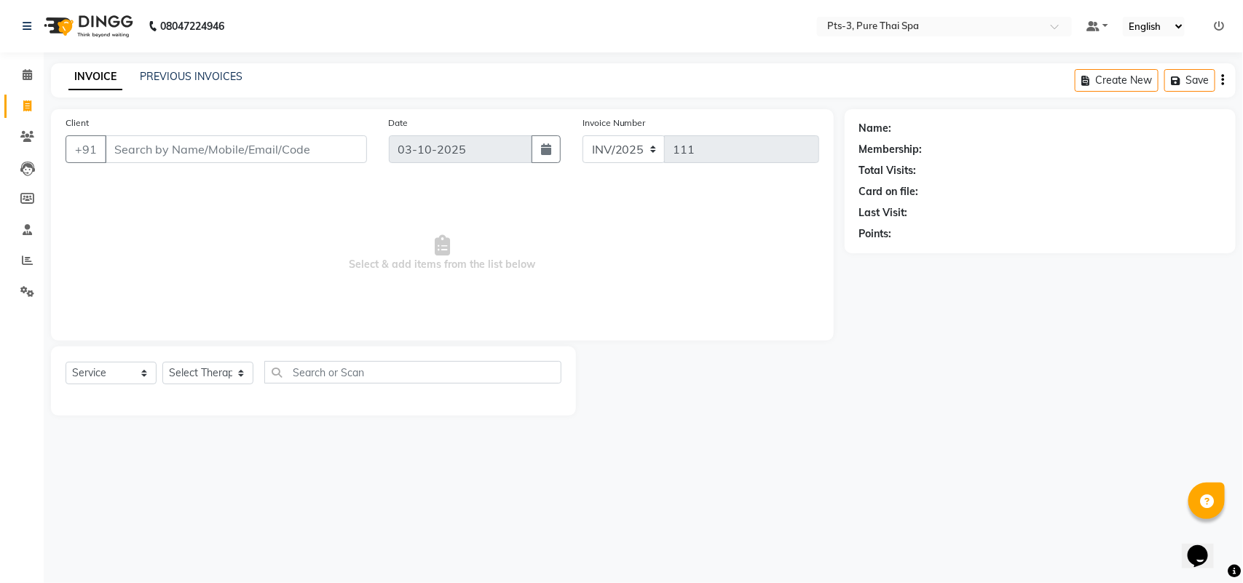
click at [113, 147] on input "Client" at bounding box center [236, 149] width 262 height 28
click at [235, 151] on input "Client" at bounding box center [236, 149] width 262 height 28
type input "9986840853"
click at [354, 142] on span "Add Client" at bounding box center [330, 149] width 58 height 15
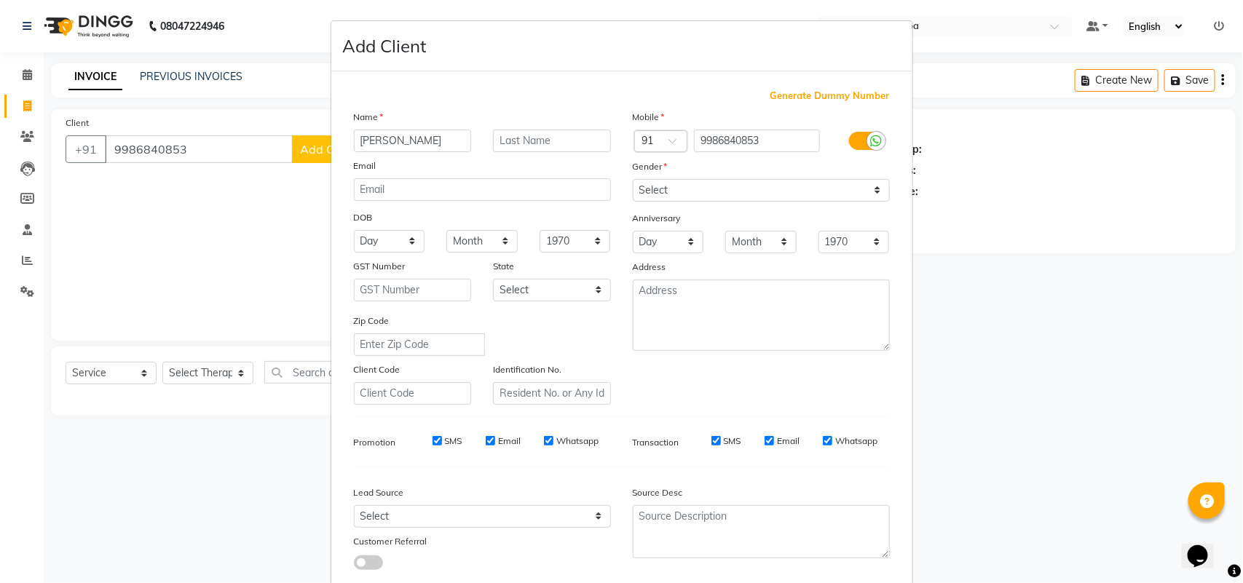
type input "[PERSON_NAME]"
click at [699, 194] on select "Select [DEMOGRAPHIC_DATA] [DEMOGRAPHIC_DATA] Other Prefer Not To Say" at bounding box center [761, 190] width 257 height 23
click at [633, 179] on select "Select [DEMOGRAPHIC_DATA] [DEMOGRAPHIC_DATA] Other Prefer Not To Say" at bounding box center [761, 190] width 257 height 23
click at [670, 198] on select "Select [DEMOGRAPHIC_DATA] [DEMOGRAPHIC_DATA] Other Prefer Not To Say" at bounding box center [761, 190] width 257 height 23
select select "[DEMOGRAPHIC_DATA]"
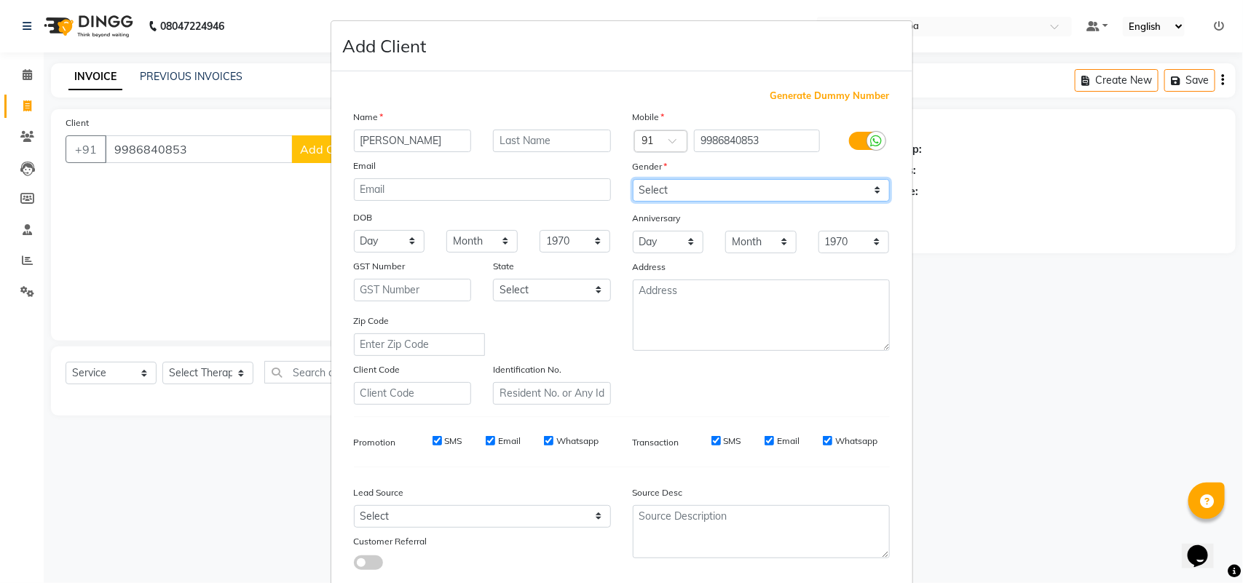
click at [633, 179] on select "Select [DEMOGRAPHIC_DATA] [DEMOGRAPHIC_DATA] Other Prefer Not To Say" at bounding box center [761, 190] width 257 height 23
click at [451, 439] on label "SMS" at bounding box center [453, 441] width 17 height 13
click at [442, 439] on input "SMS" at bounding box center [436, 440] width 9 height 9
checkbox input "false"
click at [490, 441] on div "Email" at bounding box center [503, 441] width 35 height 13
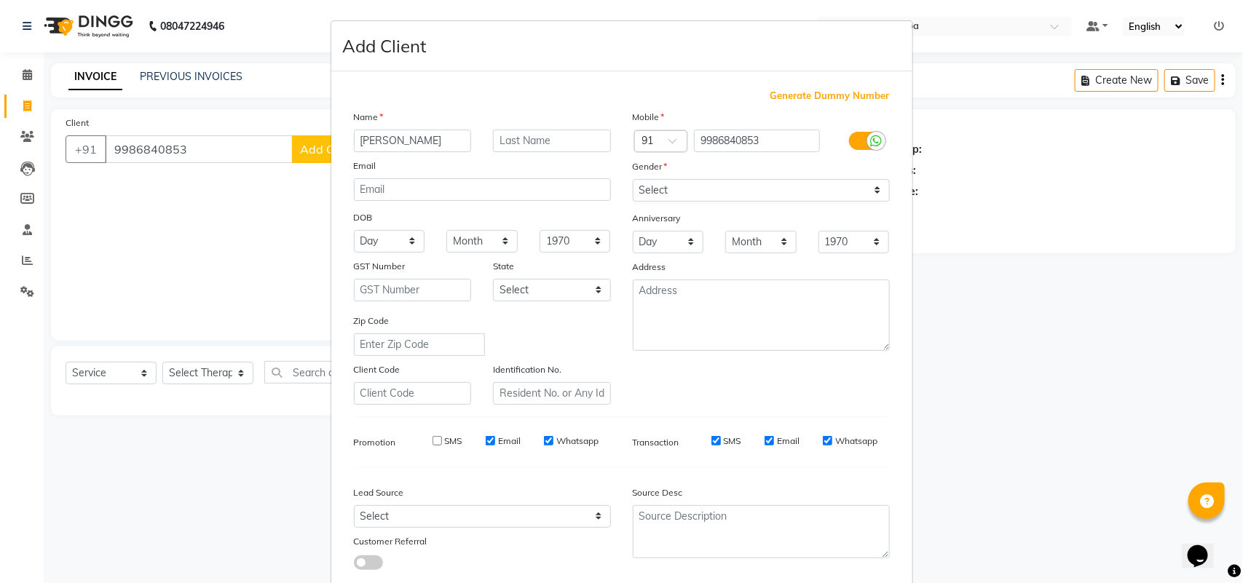
click at [556, 435] on label "Whatsapp" at bounding box center [577, 441] width 42 height 13
click at [550, 436] on input "Whatsapp" at bounding box center [548, 440] width 9 height 9
checkbox input "false"
drag, startPoint x: 497, startPoint y: 435, endPoint x: 570, endPoint y: 429, distance: 73.0
click at [499, 435] on label "Email" at bounding box center [509, 441] width 23 height 13
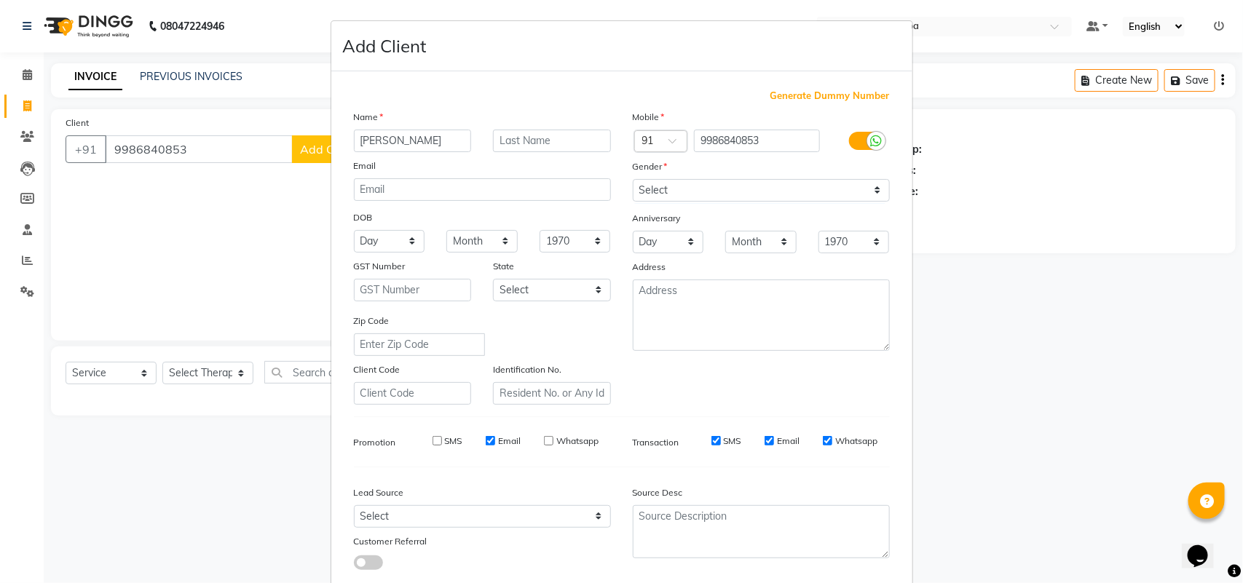
click at [495, 436] on input "Email" at bounding box center [490, 440] width 9 height 9
checkbox input "false"
click at [735, 435] on div "SMS Email Whatsapp" at bounding box center [783, 441] width 210 height 13
click at [780, 435] on label "Email" at bounding box center [788, 441] width 23 height 13
click at [774, 436] on input "Email" at bounding box center [768, 440] width 9 height 9
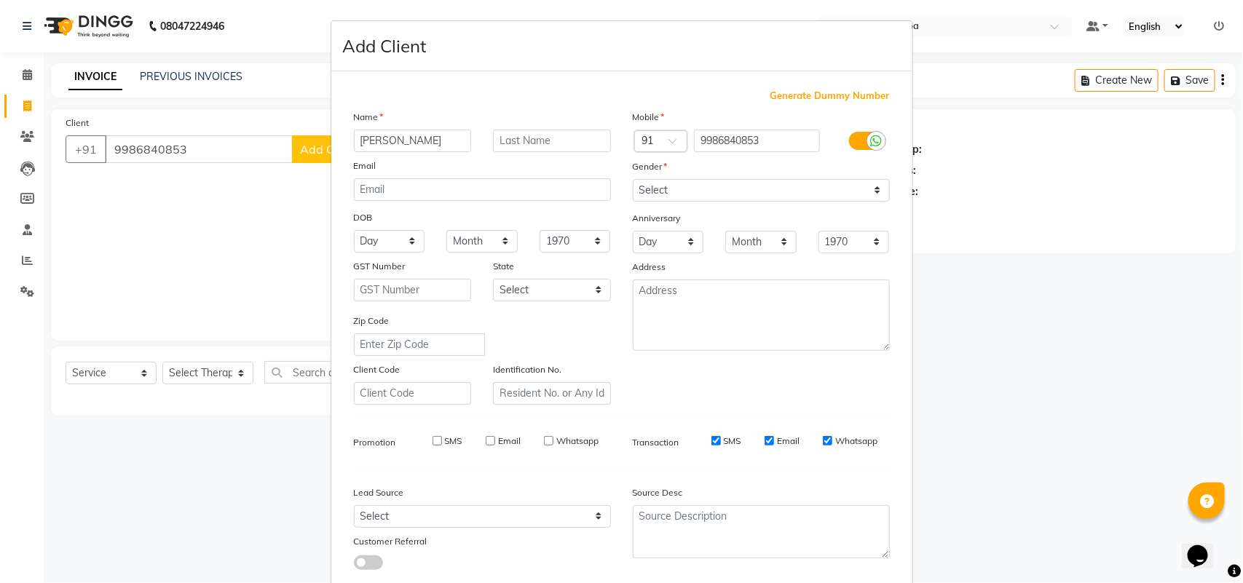
checkbox input "false"
click at [729, 440] on label "SMS" at bounding box center [732, 441] width 17 height 13
click at [721, 440] on input "SMS" at bounding box center [715, 440] width 9 height 9
checkbox input "false"
click at [835, 440] on label "Whatsapp" at bounding box center [856, 441] width 42 height 13
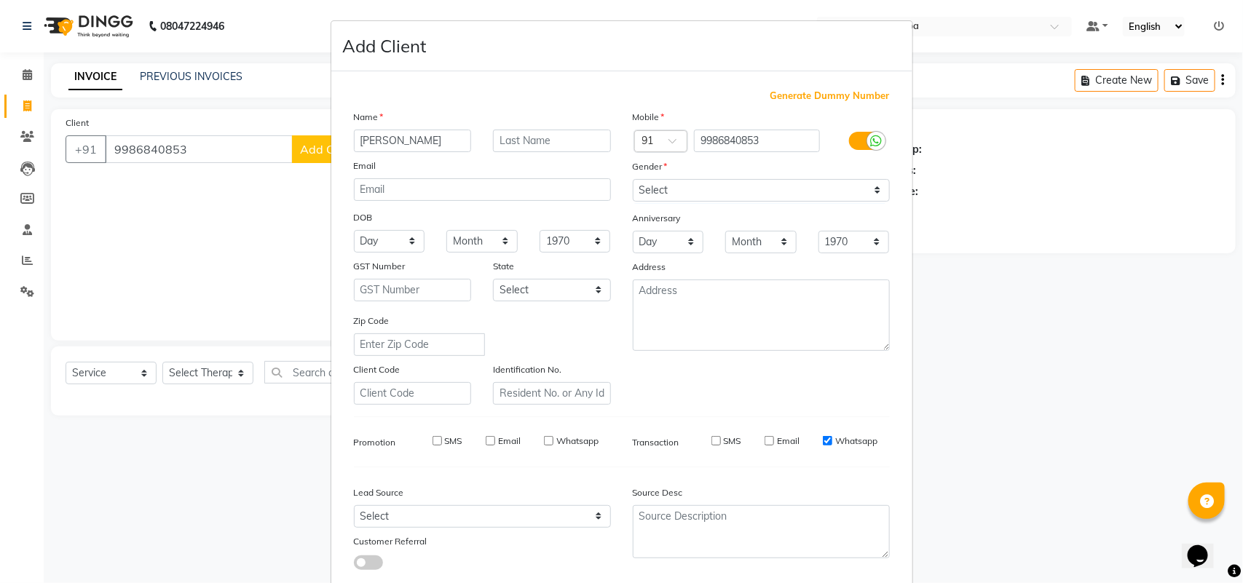
click at [827, 440] on input "Whatsapp" at bounding box center [827, 440] width 9 height 9
checkbox input "false"
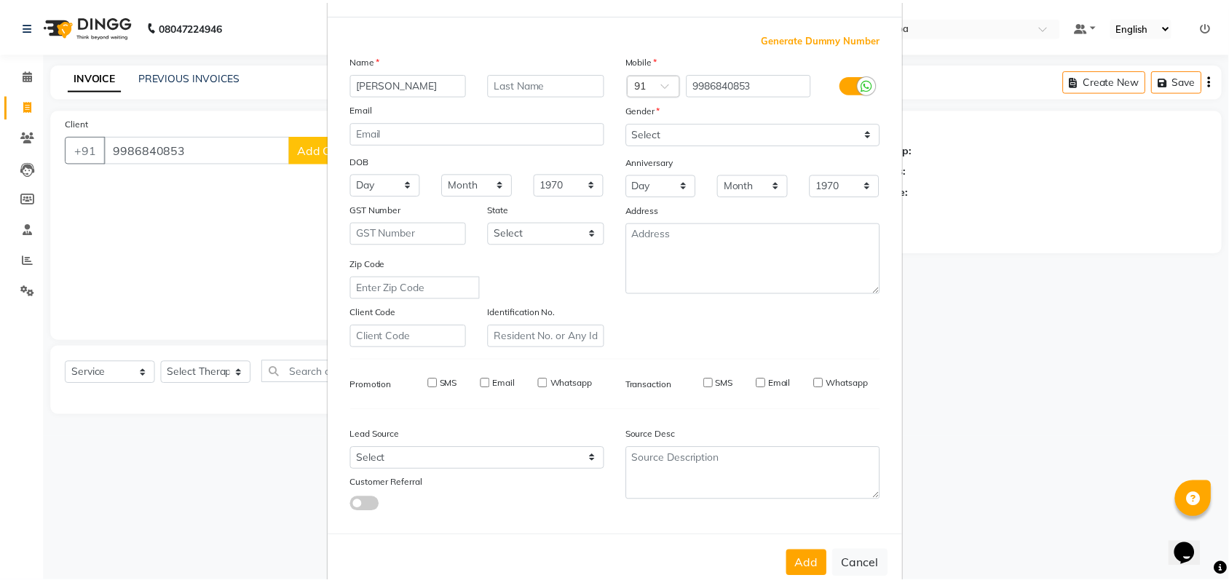
scroll to position [84, 0]
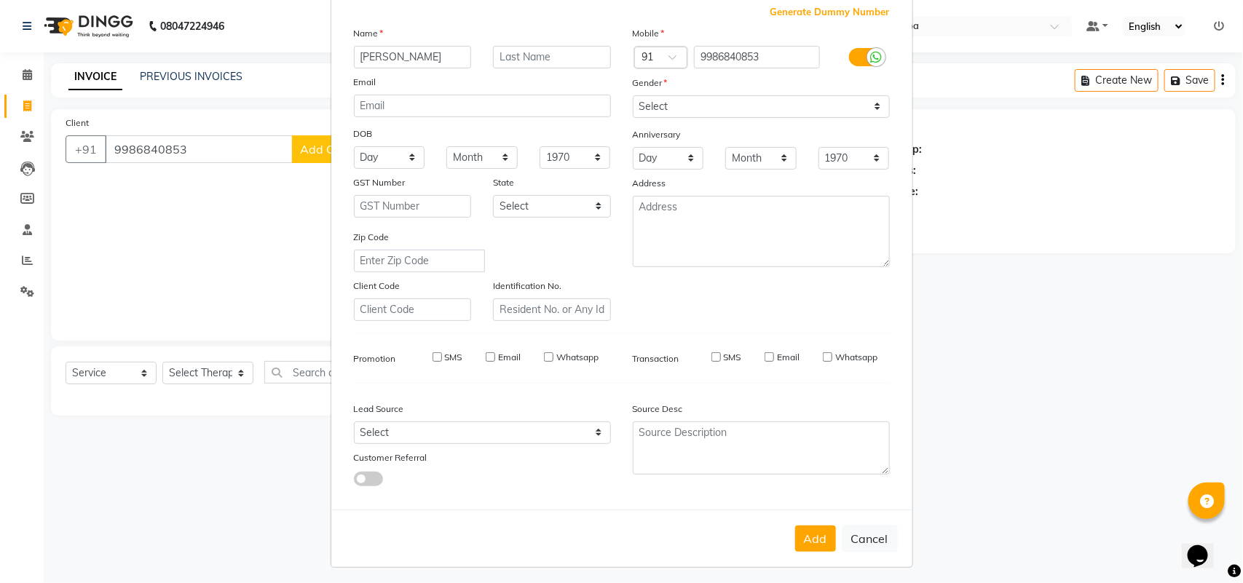
click at [812, 529] on button "Add" at bounding box center [815, 539] width 41 height 26
select select
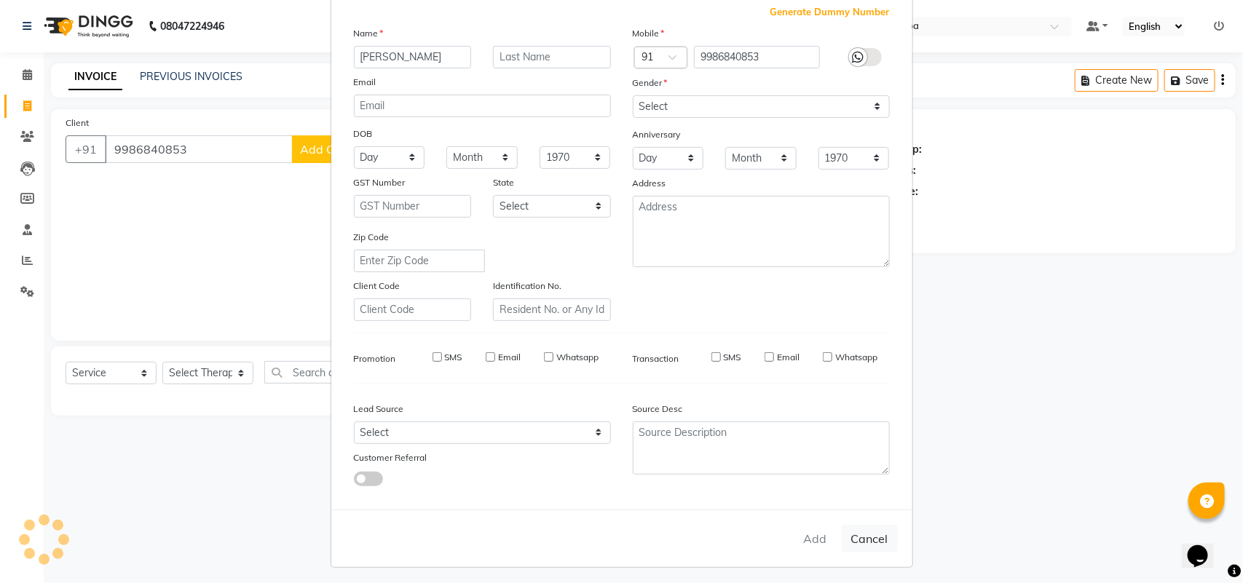
select select
checkbox input "false"
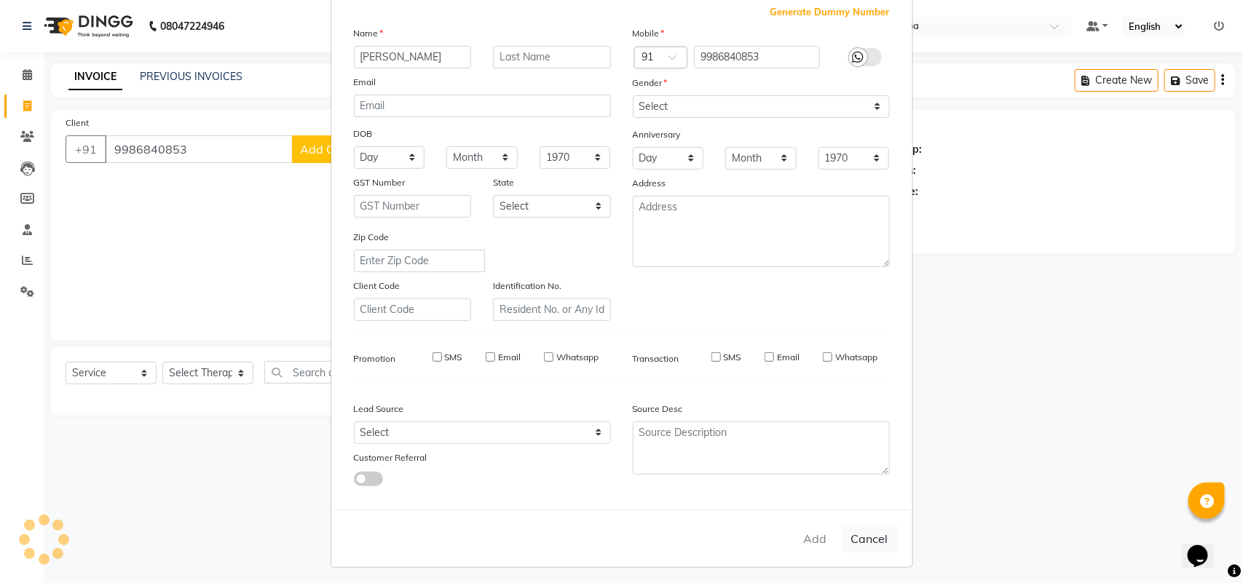
checkbox input "false"
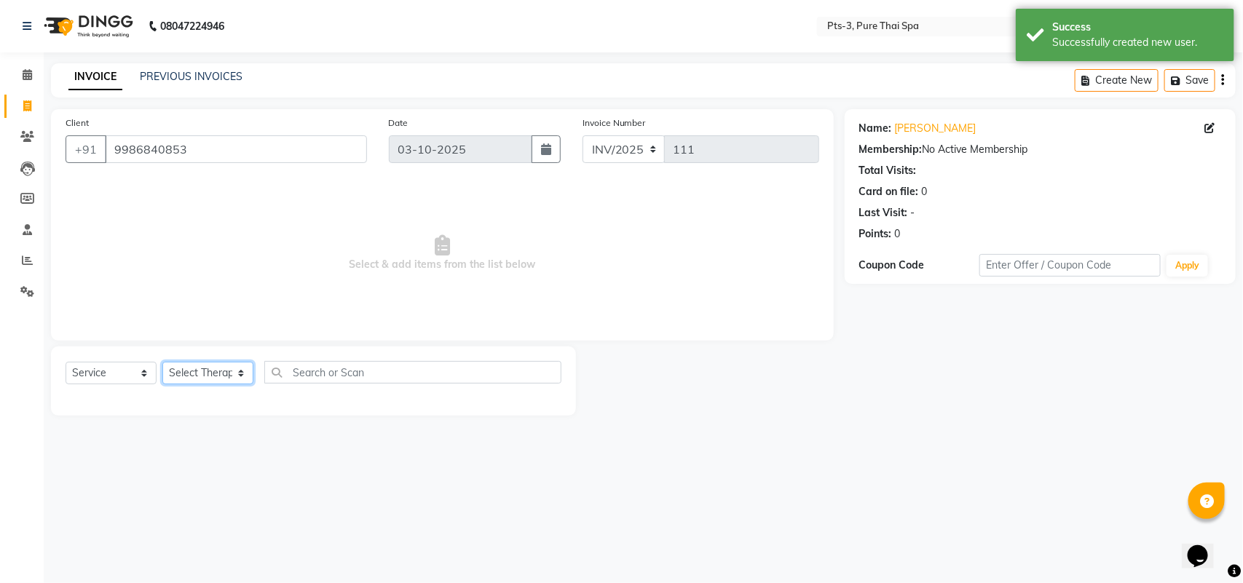
click at [223, 370] on select "Select Therapist [PERSON_NAME] AMMI ANYONE [PERSON_NAME] [PERSON_NAME] [PERSON_…" at bounding box center [207, 373] width 91 height 23
click at [162, 362] on select "Select Therapist [PERSON_NAME] AMMI ANYONE [PERSON_NAME] [PERSON_NAME] [PERSON_…" at bounding box center [207, 373] width 91 height 23
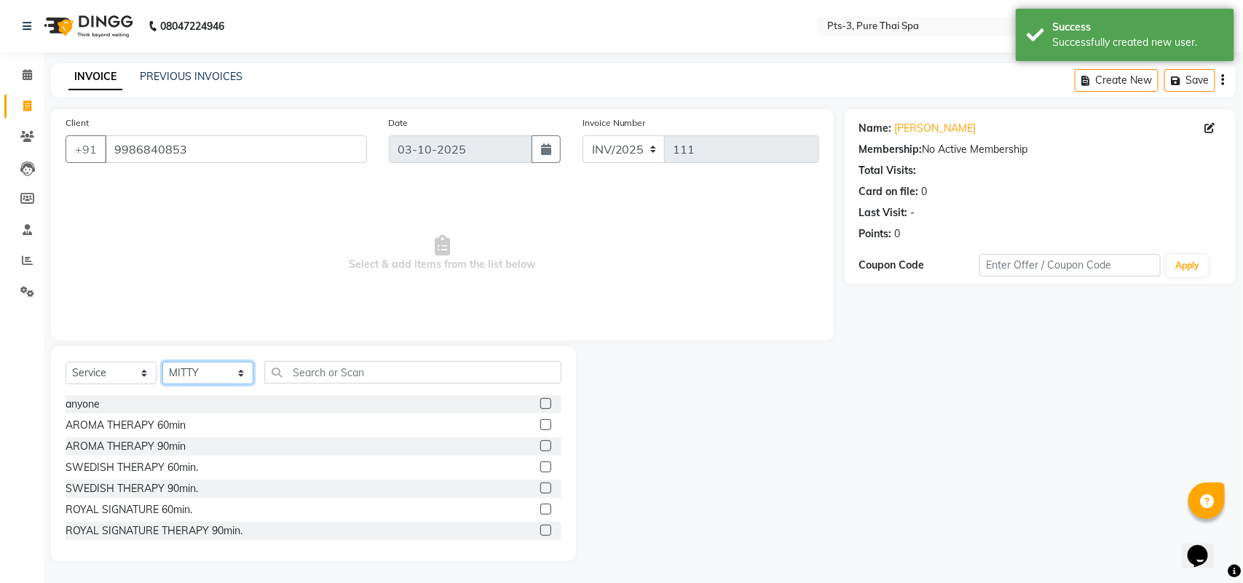
drag, startPoint x: 195, startPoint y: 370, endPoint x: 198, endPoint y: 362, distance: 7.8
click at [195, 370] on select "Select Therapist [PERSON_NAME] AMMI ANYONE [PERSON_NAME] [PERSON_NAME] [PERSON_…" at bounding box center [207, 373] width 91 height 23
select select "77196"
click at [162, 362] on select "Select Therapist [PERSON_NAME] AMMI ANYONE [PERSON_NAME] [PERSON_NAME] [PERSON_…" at bounding box center [207, 373] width 91 height 23
click at [540, 463] on label at bounding box center [545, 466] width 11 height 11
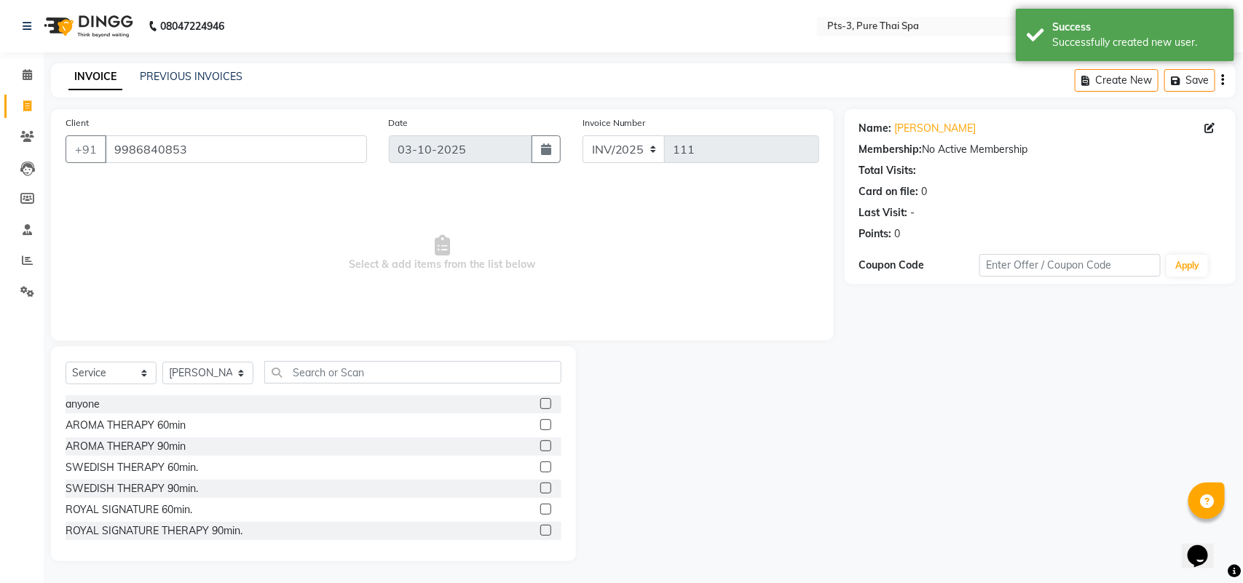
click at [540, 463] on input "checkbox" at bounding box center [544, 467] width 9 height 9
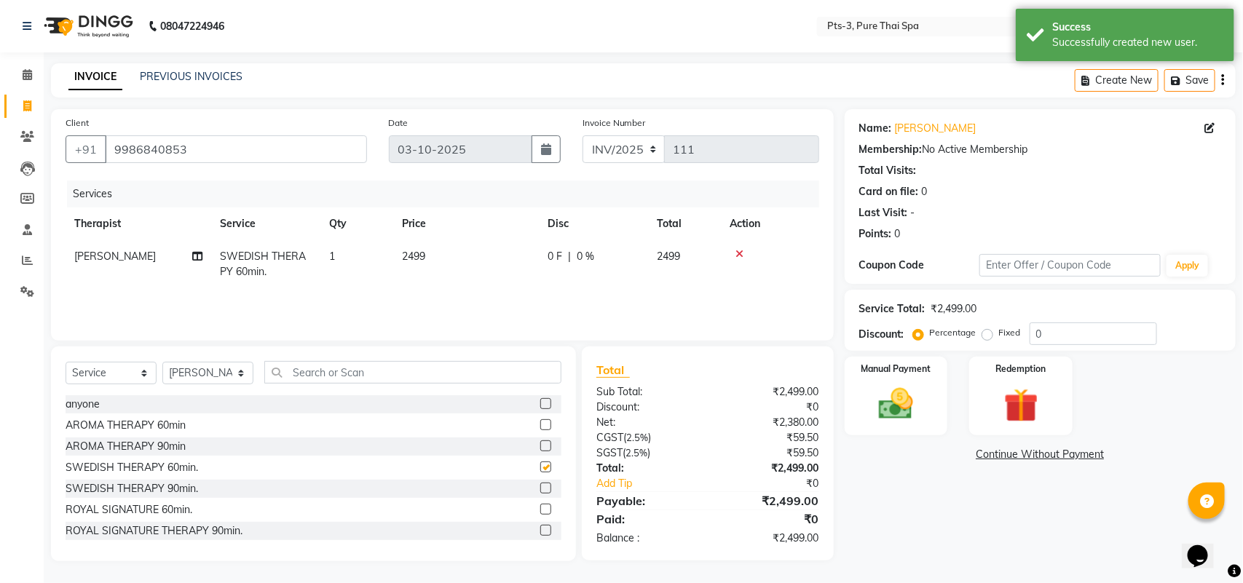
checkbox input "false"
click at [227, 372] on select "Select Therapist [PERSON_NAME] AMMI ANYONE [PERSON_NAME] [PERSON_NAME] [PERSON_…" at bounding box center [207, 373] width 91 height 23
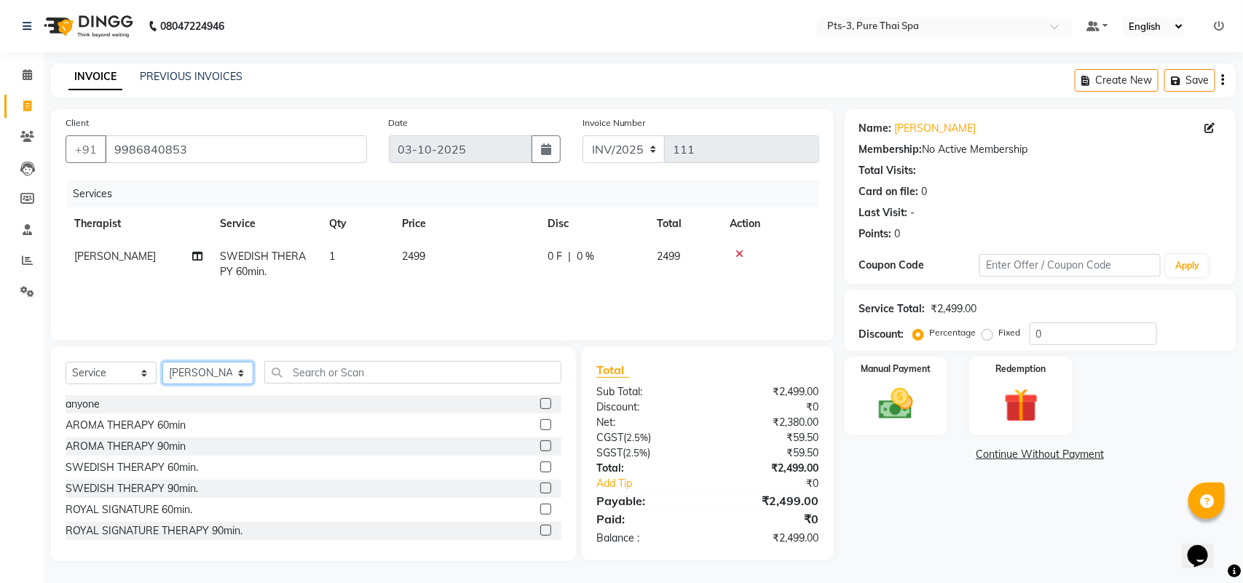
select select "66686"
click at [162, 362] on select "Select Therapist [PERSON_NAME] AMMI ANYONE [PERSON_NAME] [PERSON_NAME] [PERSON_…" at bounding box center [207, 373] width 91 height 23
click at [540, 467] on label at bounding box center [545, 466] width 11 height 11
click at [540, 467] on input "checkbox" at bounding box center [544, 467] width 9 height 9
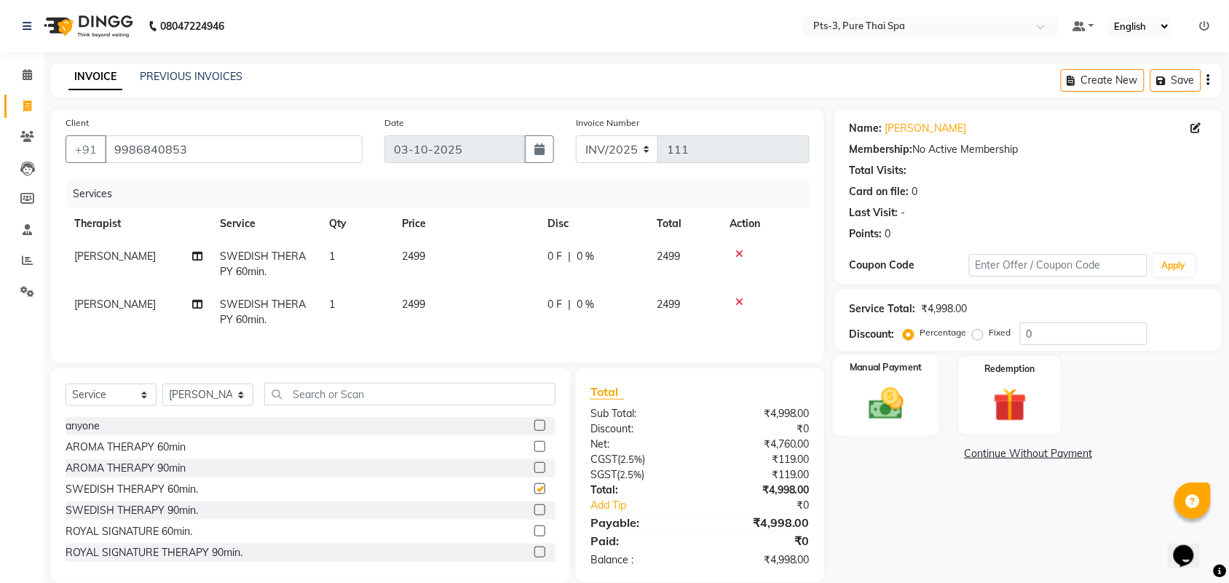
checkbox input "false"
click at [893, 400] on img at bounding box center [885, 404] width 57 height 40
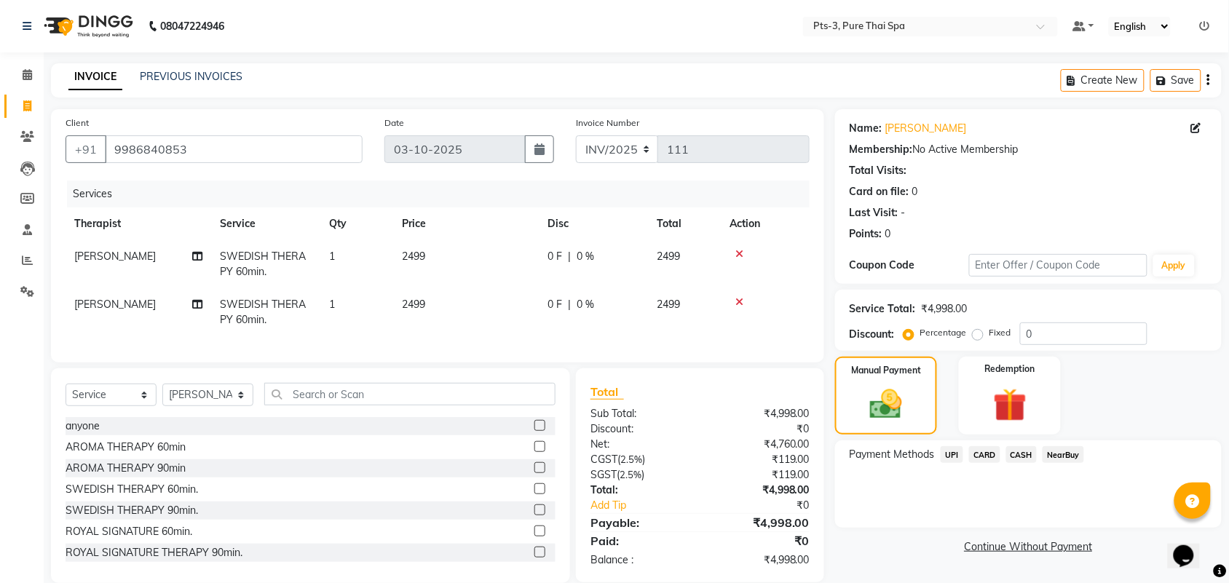
click at [946, 453] on span "UPI" at bounding box center [951, 454] width 23 height 17
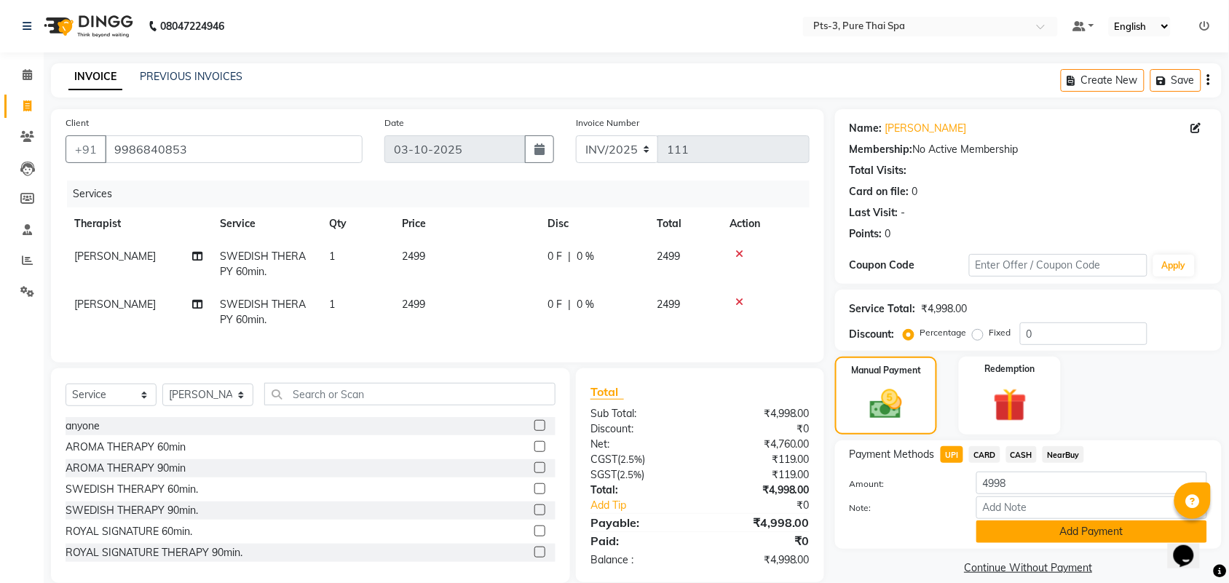
click at [1005, 528] on button "Add Payment" at bounding box center [1091, 531] width 231 height 23
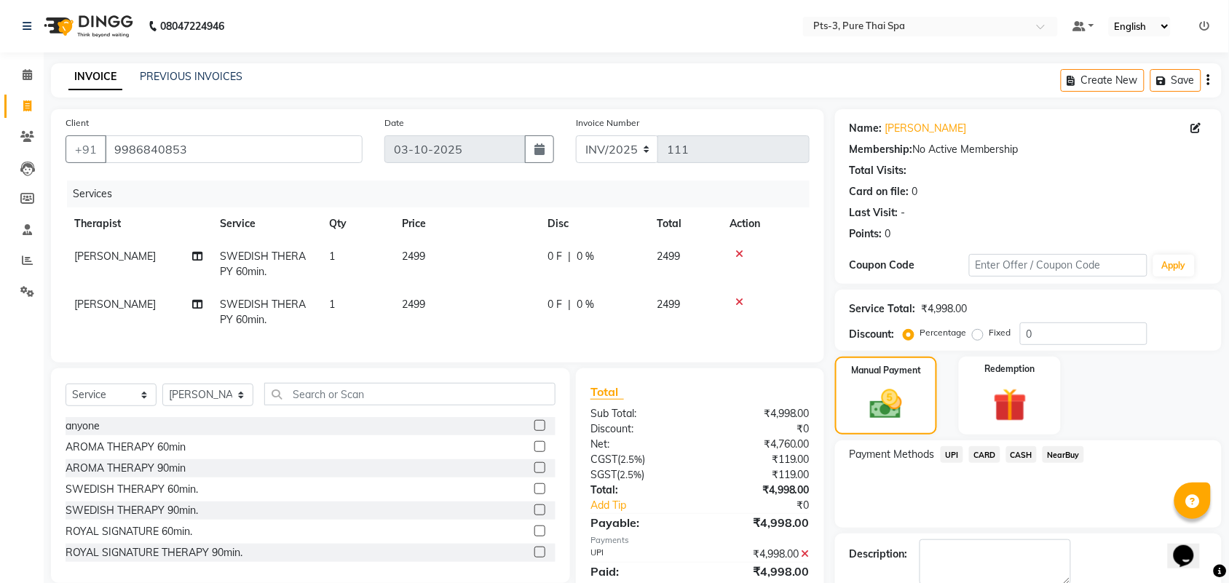
scroll to position [79, 0]
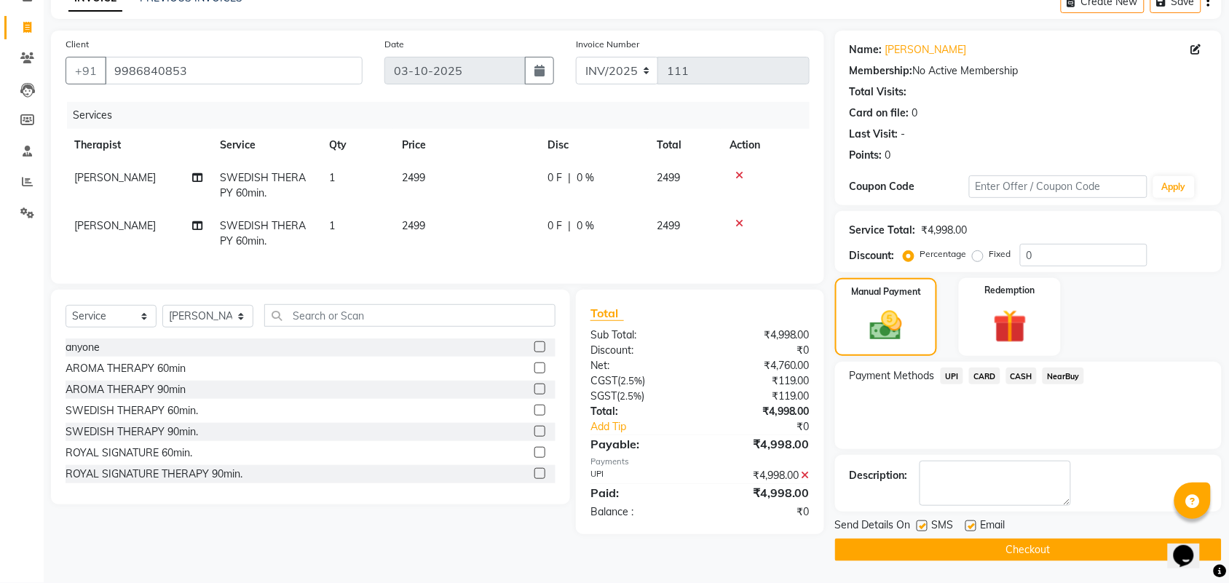
click at [919, 525] on label at bounding box center [921, 525] width 11 height 11
click at [919, 525] on input "checkbox" at bounding box center [920, 526] width 9 height 9
checkbox input "false"
click at [963, 525] on div "SMS" at bounding box center [940, 527] width 49 height 18
click at [969, 520] on label at bounding box center [970, 525] width 11 height 11
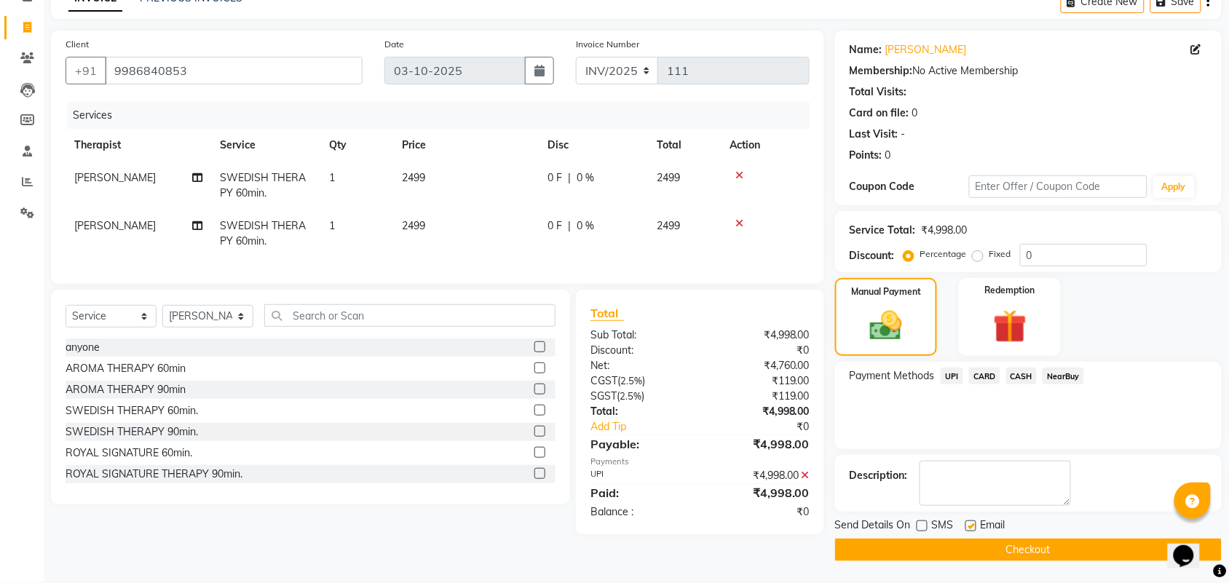
click at [969, 522] on input "checkbox" at bounding box center [969, 526] width 9 height 9
checkbox input "false"
click at [1046, 552] on button "Checkout" at bounding box center [1028, 550] width 387 height 23
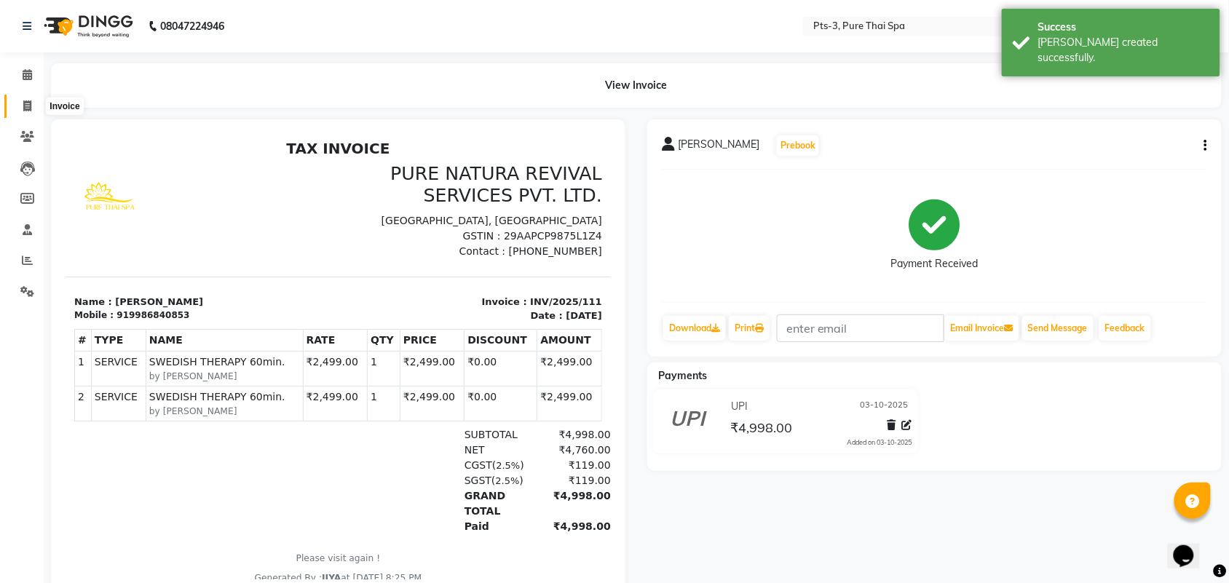
click at [35, 111] on span at bounding box center [27, 106] width 25 height 17
select select "service"
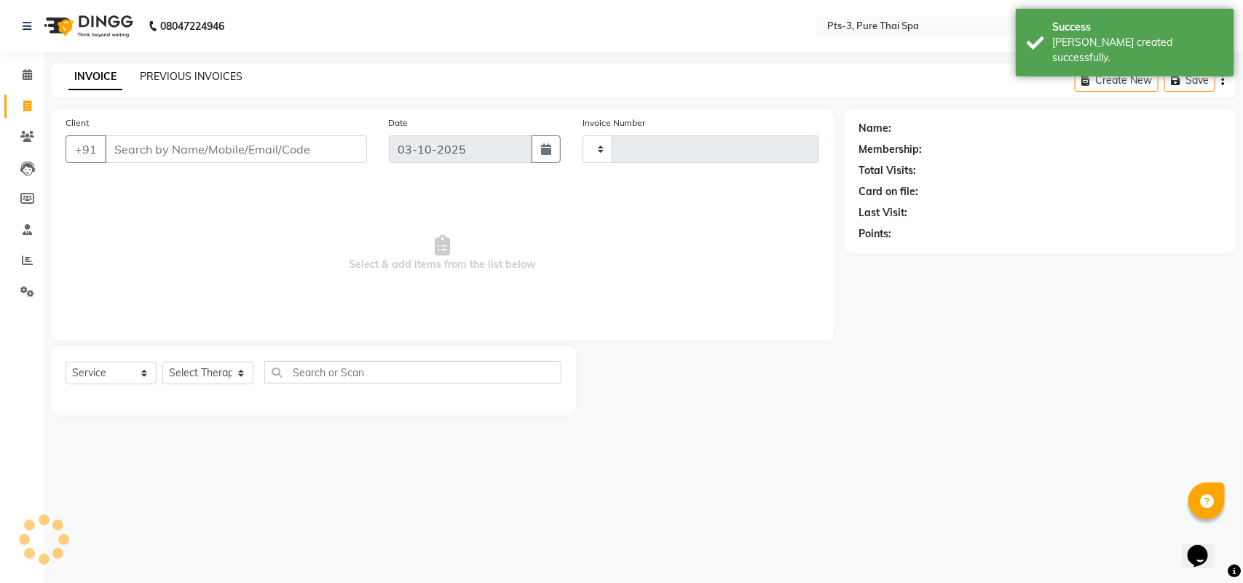
type input "112"
select select "9047"
click at [177, 74] on link "PREVIOUS INVOICES" at bounding box center [191, 76] width 103 height 13
